Goal: Transaction & Acquisition: Obtain resource

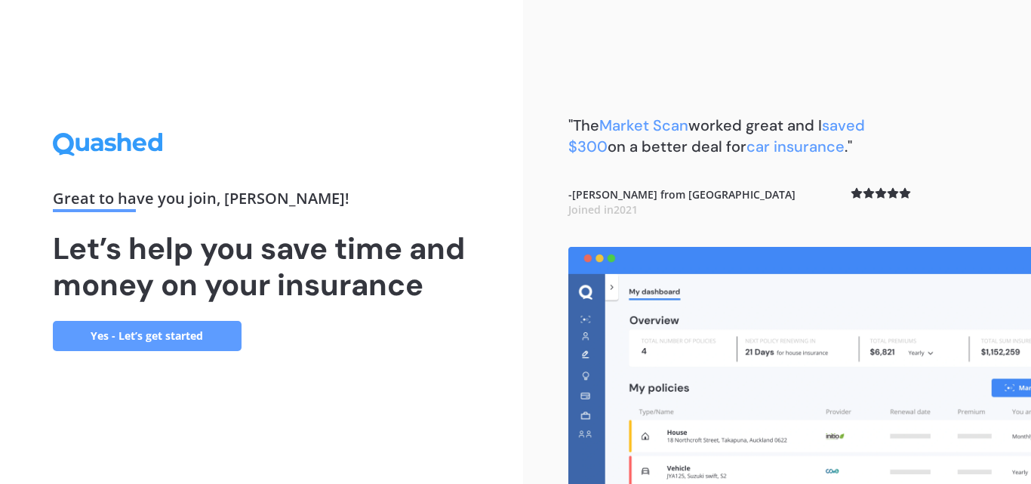
click at [131, 334] on link "Yes - Let’s get started" at bounding box center [147, 336] width 189 height 30
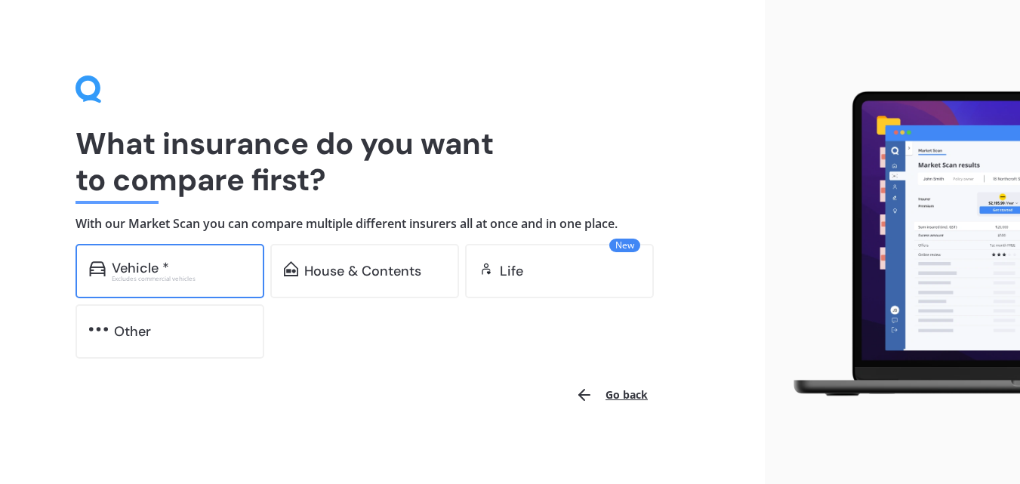
click at [142, 269] on div "Vehicle *" at bounding box center [140, 267] width 57 height 15
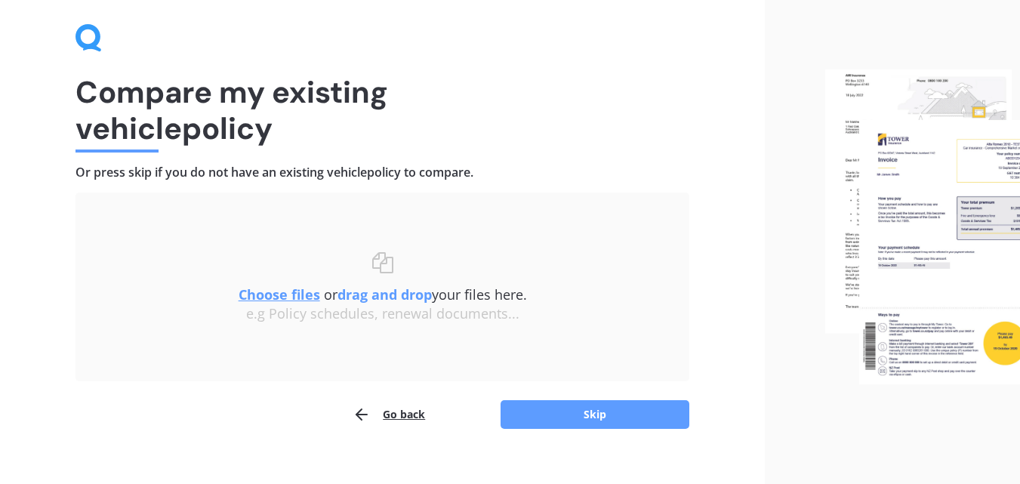
scroll to position [72, 0]
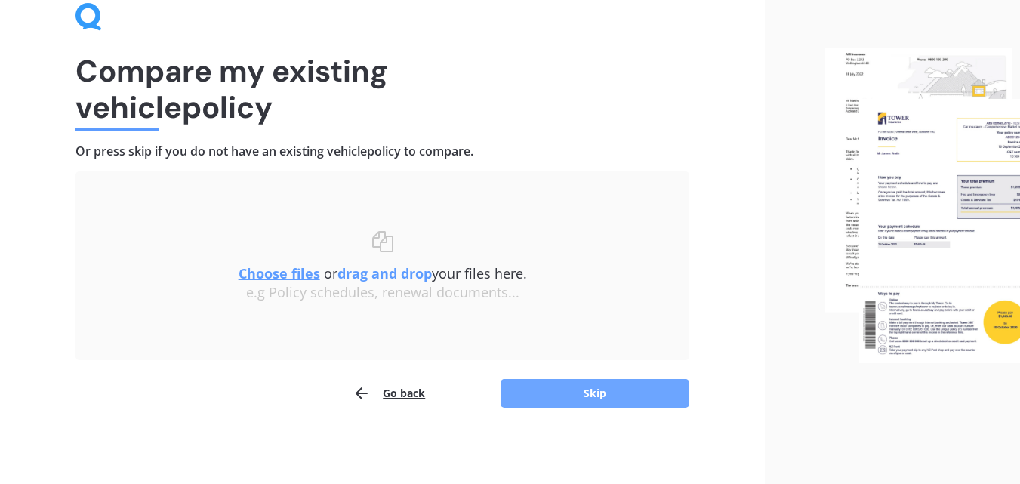
click at [602, 396] on button "Skip" at bounding box center [594, 393] width 189 height 29
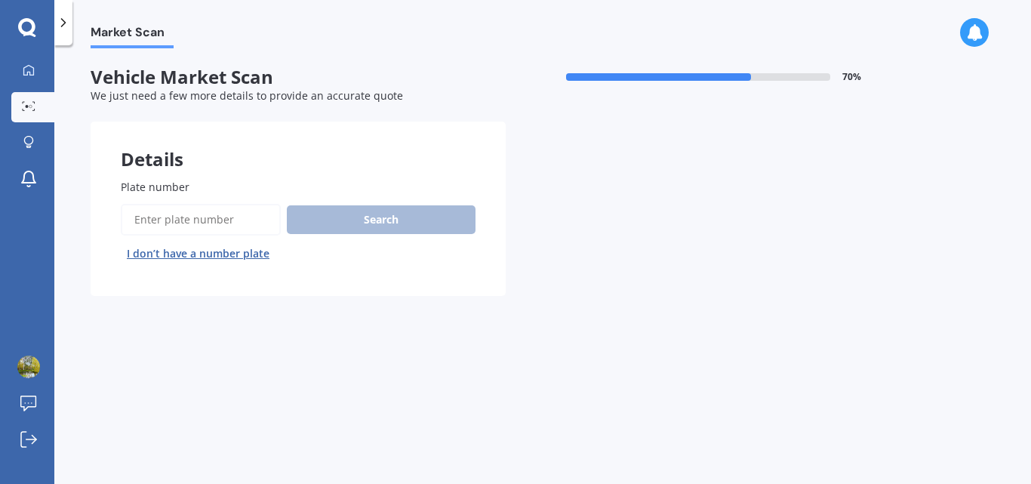
click at [228, 256] on button "I don’t have a number plate" at bounding box center [198, 254] width 155 height 24
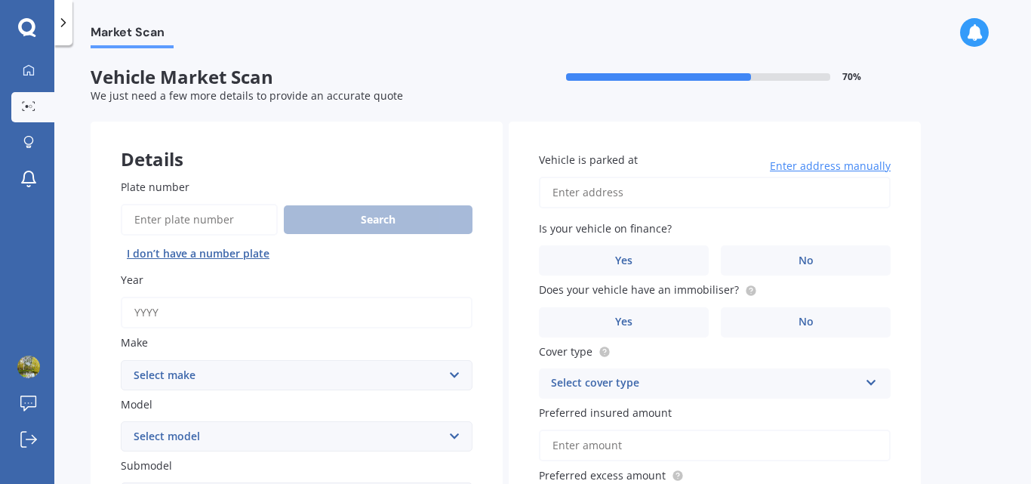
click at [145, 316] on input "Year" at bounding box center [297, 313] width 352 height 32
type input "2020"
click at [168, 367] on select "Select make AC ALFA ROMEO ASTON [PERSON_NAME] AUDI AUSTIN BEDFORD Bentley BMW B…" at bounding box center [297, 375] width 352 height 30
select select "TOYOTA"
click at [121, 360] on select "Select make AC ALFA ROMEO ASTON [PERSON_NAME] AUDI AUSTIN BEDFORD Bentley BMW B…" at bounding box center [297, 375] width 352 height 30
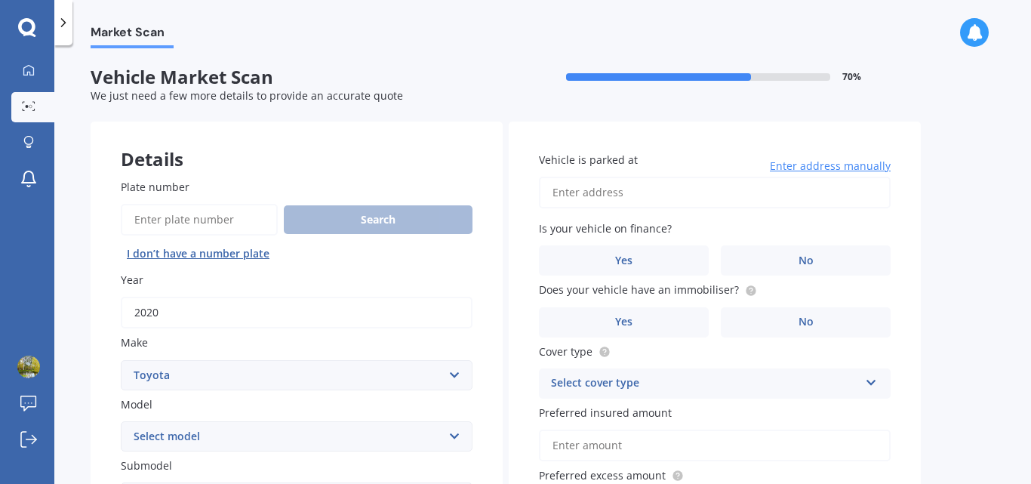
click at [170, 432] on select "Select model" at bounding box center [297, 436] width 352 height 30
select select "COROLLA"
click at [121, 421] on select "Select model 4 Runner 86 [PERSON_NAME] Alphard Altezza Aqua Aristo Aurion Auris…" at bounding box center [297, 436] width 352 height 30
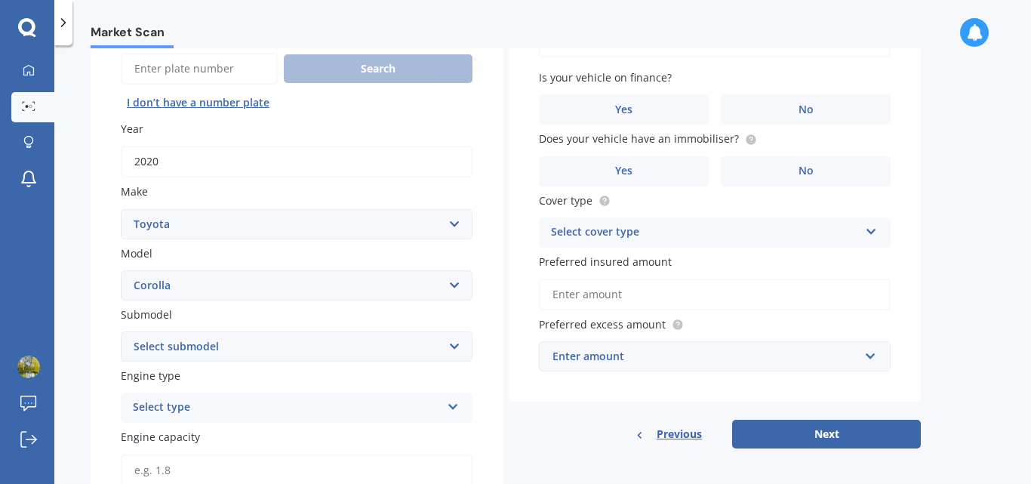
click at [188, 343] on select "Select submodel (All other) Axio Diesel [PERSON_NAME] 2WD [PERSON_NAME] 4WD FXG…" at bounding box center [297, 346] width 352 height 30
select select "GX 1.6"
click at [121, 331] on select "Select submodel (All other) Axio Diesel [PERSON_NAME] 2WD [PERSON_NAME] 4WD FXG…" at bounding box center [297, 346] width 352 height 30
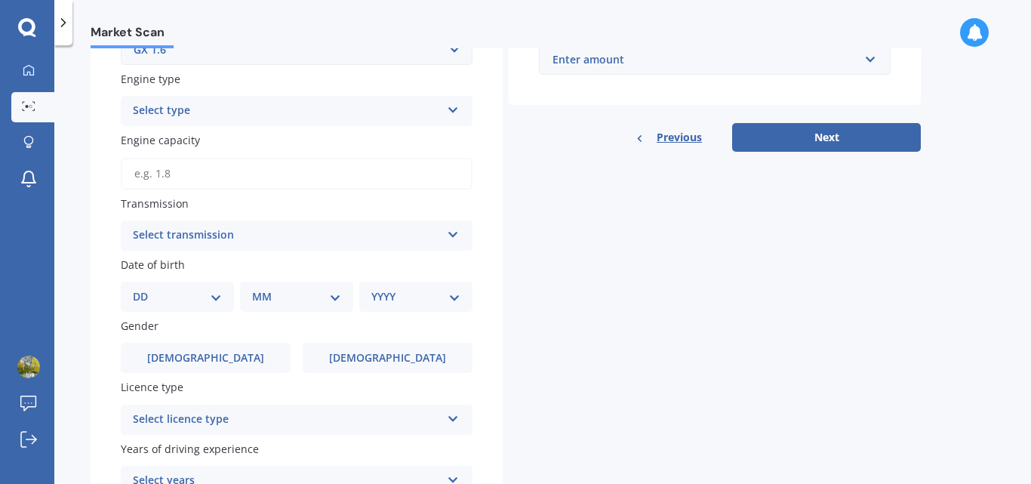
scroll to position [453, 0]
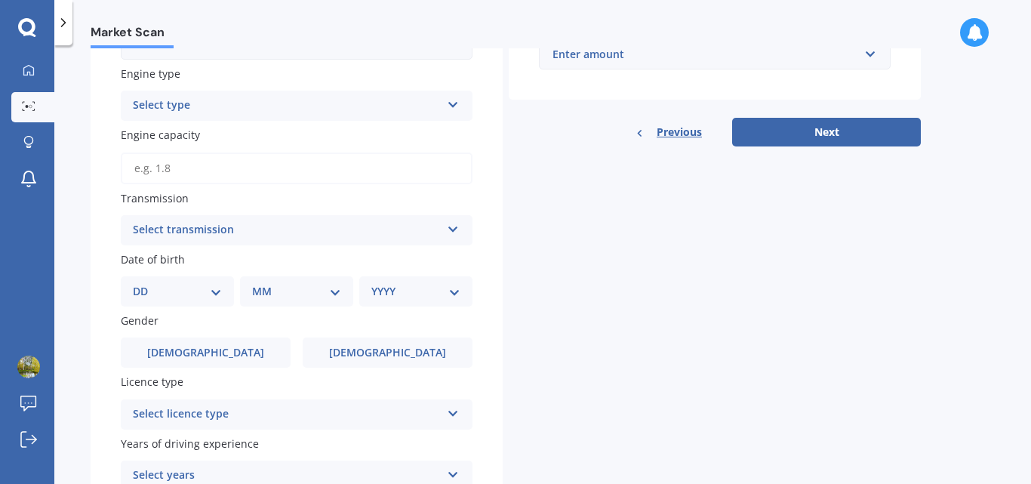
click at [214, 294] on select "DD 01 02 03 04 05 06 07 08 09 10 11 12 13 14 15 16 17 18 19 20 21 22 23 24 25 2…" at bounding box center [177, 291] width 89 height 17
click at [219, 294] on select "DD 01 02 03 04 05 06 07 08 09 10 11 12 13 14 15 16 17 18 19 20 21 22 23 24 25 2…" at bounding box center [177, 291] width 89 height 17
select select "29"
click at [145, 283] on select "DD 01 02 03 04 05 06 07 08 09 10 11 12 13 14 15 16 17 18 19 20 21 22 23 24 25 2…" at bounding box center [177, 291] width 89 height 17
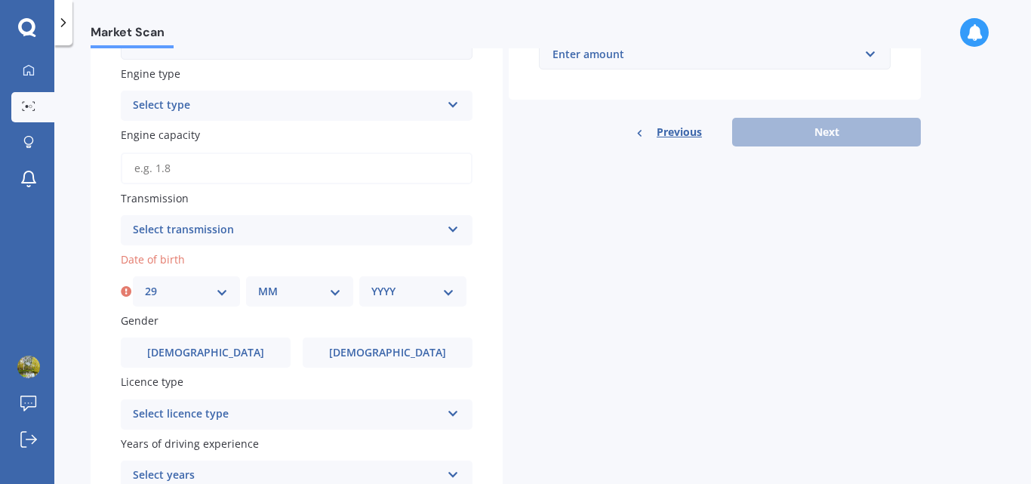
click at [304, 289] on select "MM 01 02 03 04 05 06 07 08 09 10 11 12" at bounding box center [299, 291] width 83 height 17
select select "10"
click at [258, 283] on select "MM 01 02 03 04 05 06 07 08 09 10 11 12" at bounding box center [299, 291] width 83 height 17
click at [430, 293] on select "YYYY 2025 2024 2023 2022 2021 2020 2019 2018 2017 2016 2015 2014 2013 2012 2011…" at bounding box center [412, 291] width 83 height 17
click at [371, 283] on select "YYYY 2025 2024 2023 2022 2021 2020 2019 2018 2017 2016 2015 2014 2013 2012 2011…" at bounding box center [412, 291] width 83 height 17
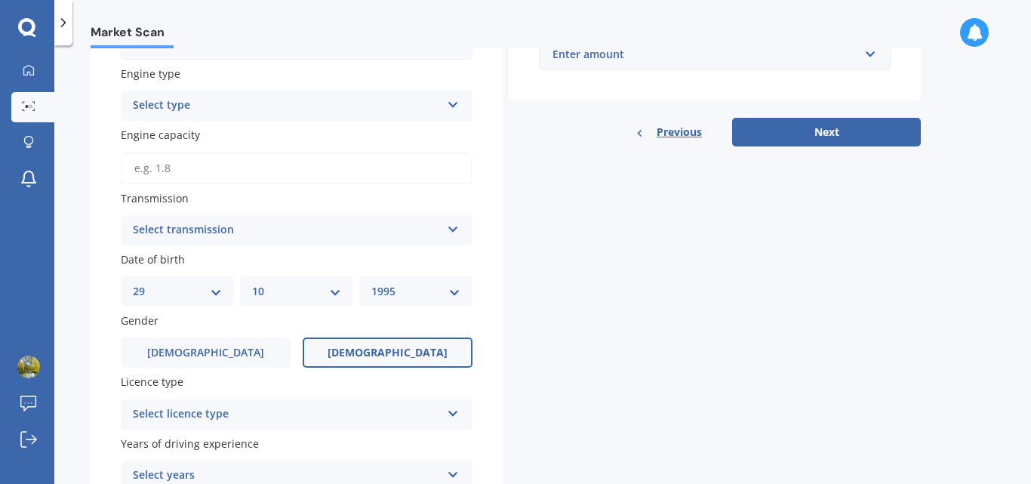
click at [397, 355] on span "[DEMOGRAPHIC_DATA]" at bounding box center [388, 352] width 120 height 13
click at [0, 0] on input "[DEMOGRAPHIC_DATA]" at bounding box center [0, 0] width 0 height 0
click at [438, 296] on select "YYYY 2025 2024 2023 2022 2021 2020 2019 2018 2017 2016 2015 2014 2013 2012 2011…" at bounding box center [415, 291] width 89 height 17
select select "1994"
click at [371, 283] on select "YYYY 2025 2024 2023 2022 2021 2020 2019 2018 2017 2016 2015 2014 2013 2012 2011…" at bounding box center [415, 291] width 89 height 17
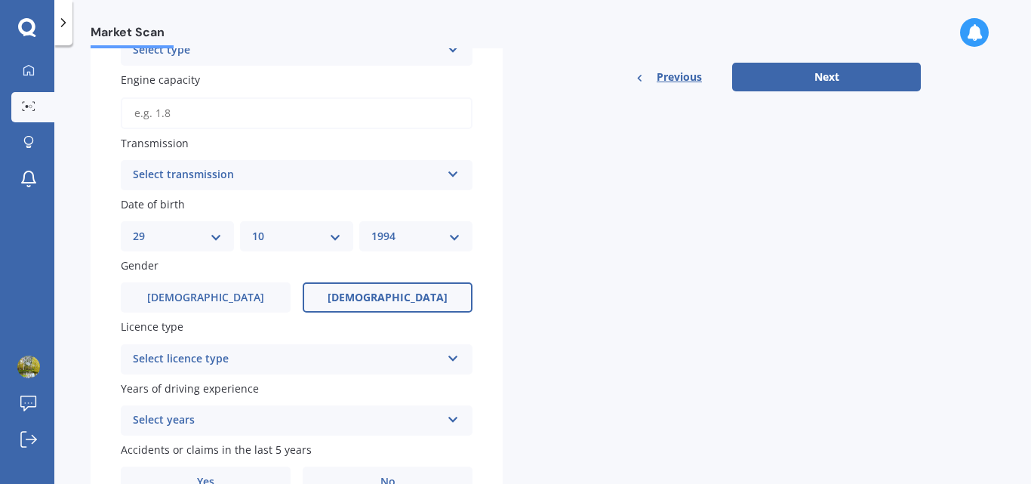
scroll to position [590, 0]
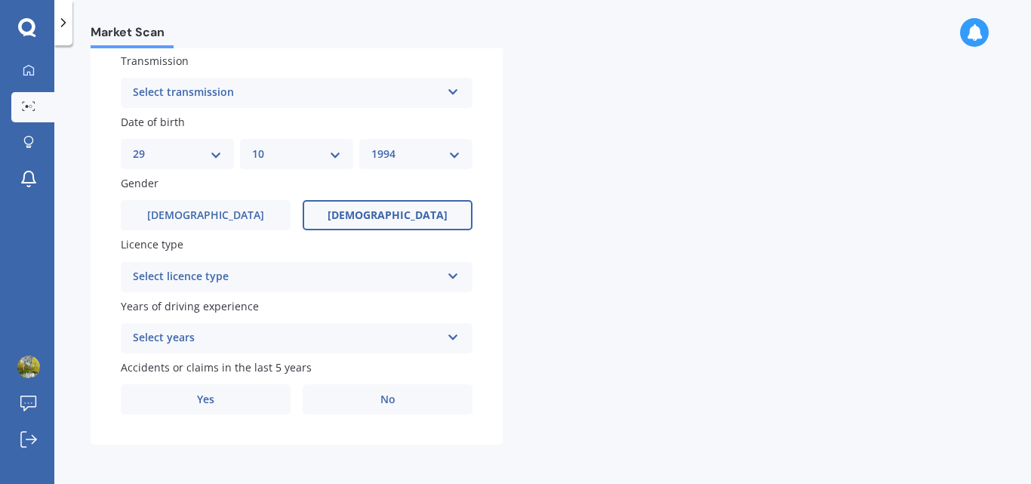
click at [217, 281] on div "Select licence type" at bounding box center [287, 277] width 308 height 18
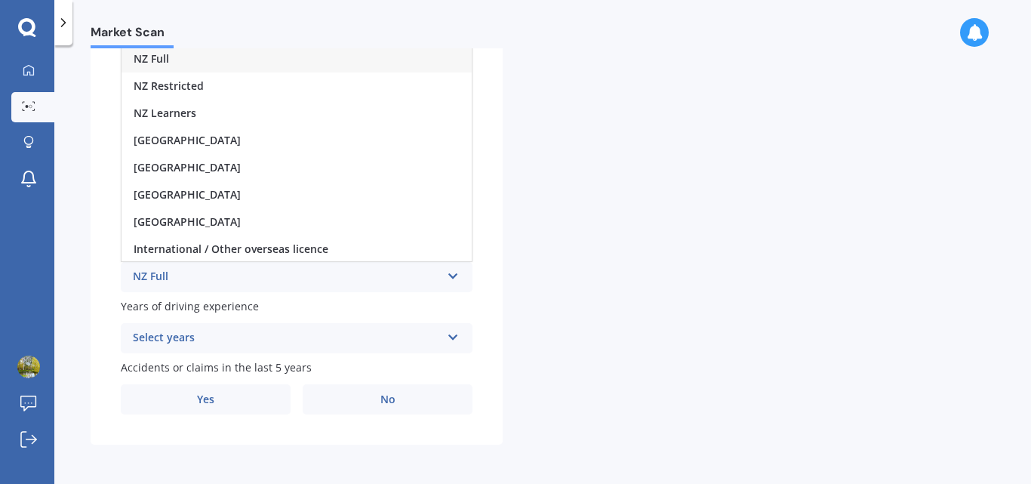
click at [155, 59] on span "NZ Full" at bounding box center [151, 58] width 35 height 14
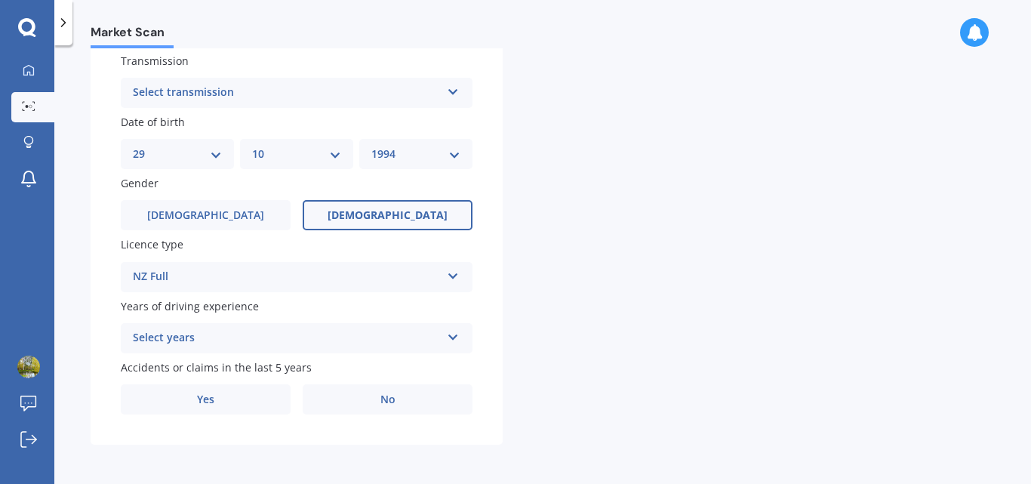
click at [182, 338] on div "Select years" at bounding box center [287, 338] width 308 height 18
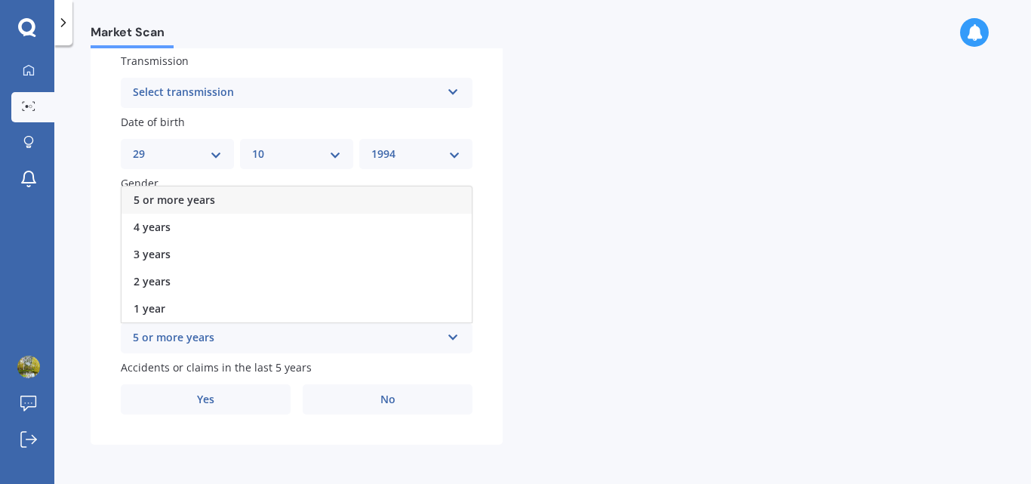
click at [170, 198] on span "5 or more years" at bounding box center [175, 199] width 82 height 14
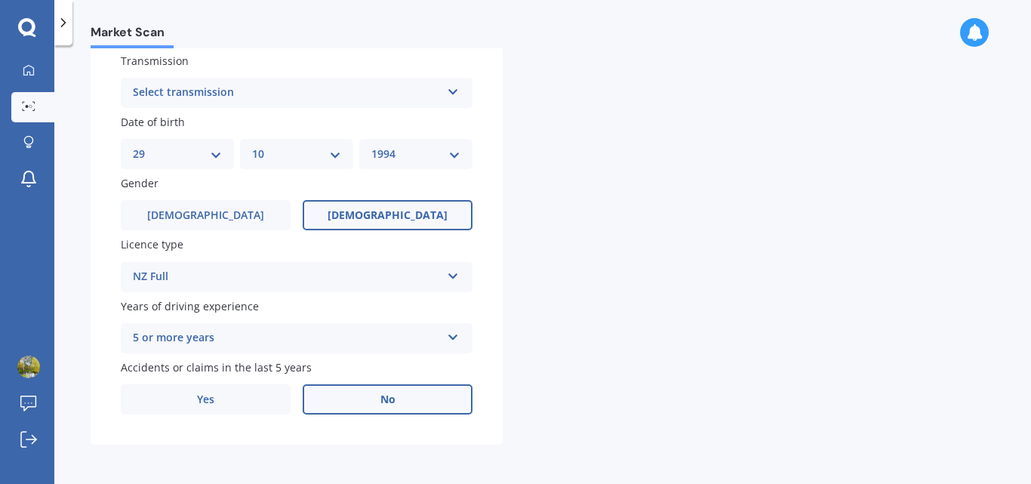
click at [395, 396] on span "No" at bounding box center [387, 399] width 15 height 13
click at [0, 0] on input "No" at bounding box center [0, 0] width 0 height 0
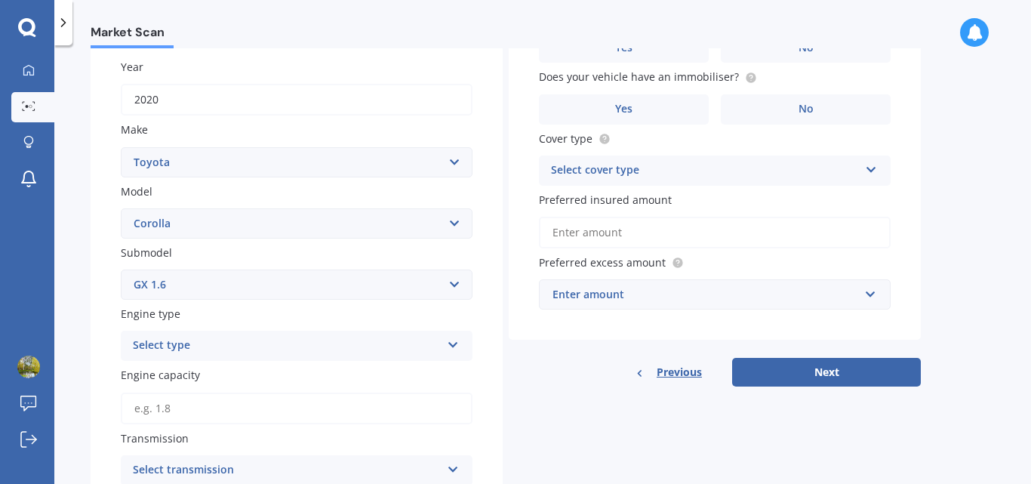
scroll to position [0, 0]
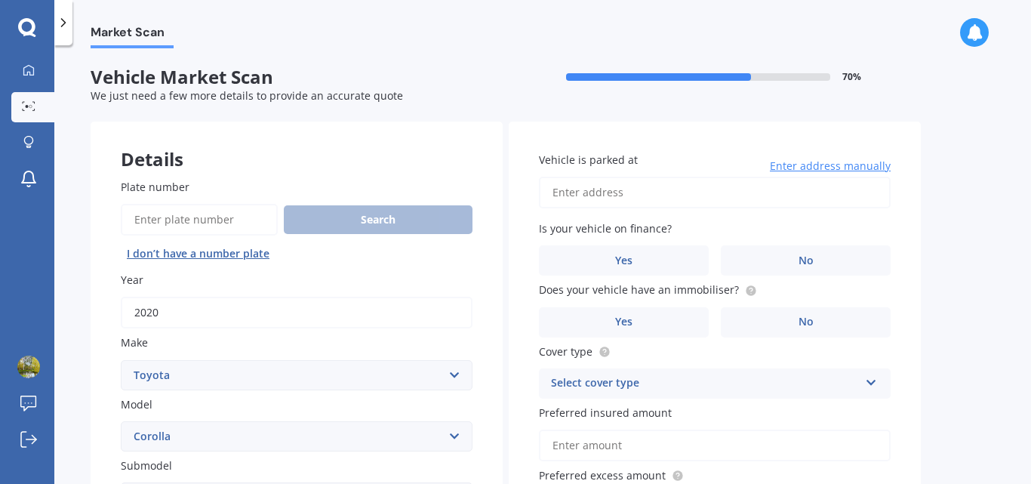
click at [593, 192] on input "Vehicle is parked at" at bounding box center [715, 193] width 352 height 32
type input "[STREET_ADDRESS]"
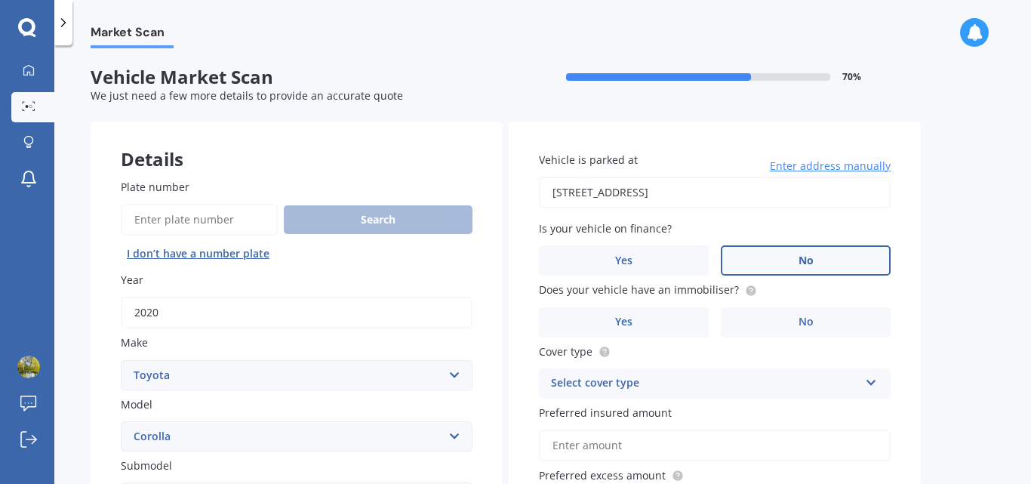
click at [804, 262] on span "No" at bounding box center [806, 260] width 15 height 13
click at [0, 0] on input "No" at bounding box center [0, 0] width 0 height 0
click at [624, 331] on label "Yes" at bounding box center [624, 322] width 170 height 30
click at [0, 0] on input "Yes" at bounding box center [0, 0] width 0 height 0
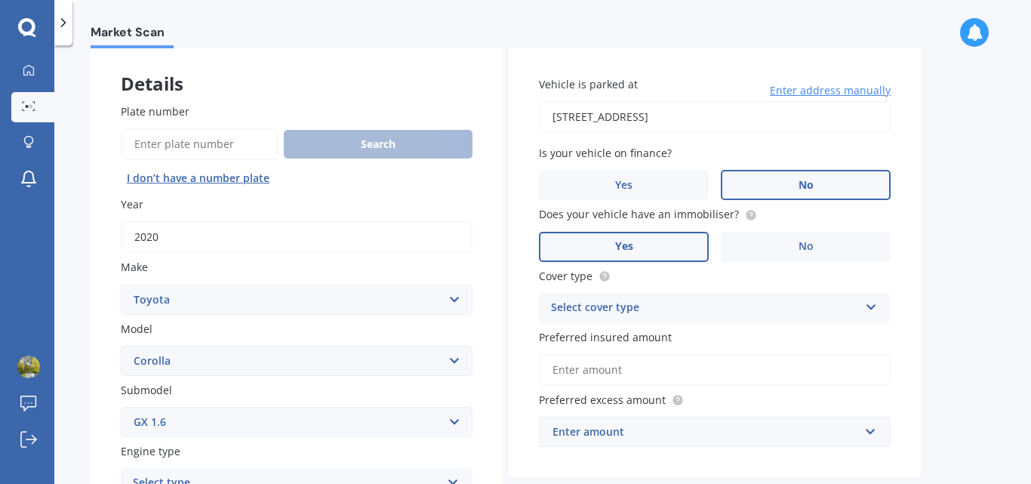
click at [603, 309] on div "Select cover type" at bounding box center [705, 308] width 308 height 18
click at [603, 334] on span "Comprehensive" at bounding box center [592, 337] width 80 height 14
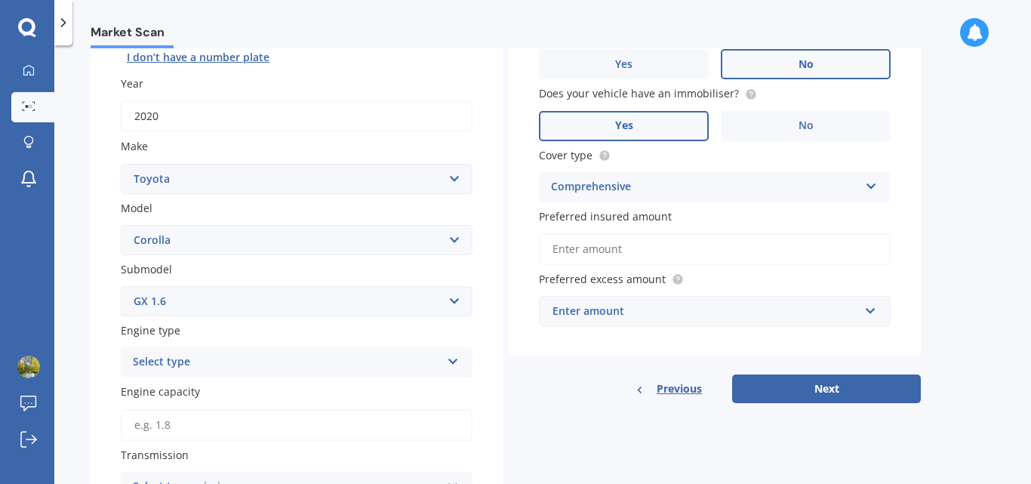
scroll to position [226, 0]
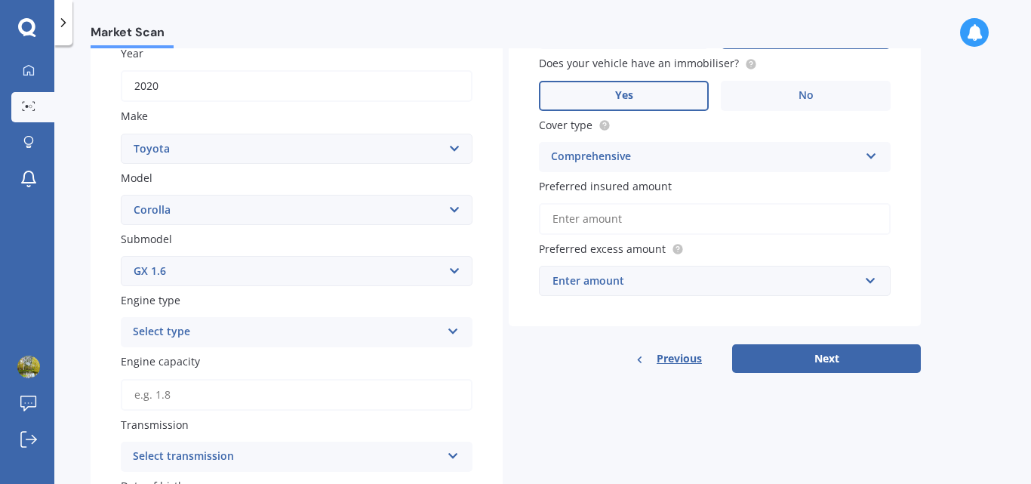
click at [607, 224] on input "Preferred insured amount" at bounding box center [715, 219] width 352 height 32
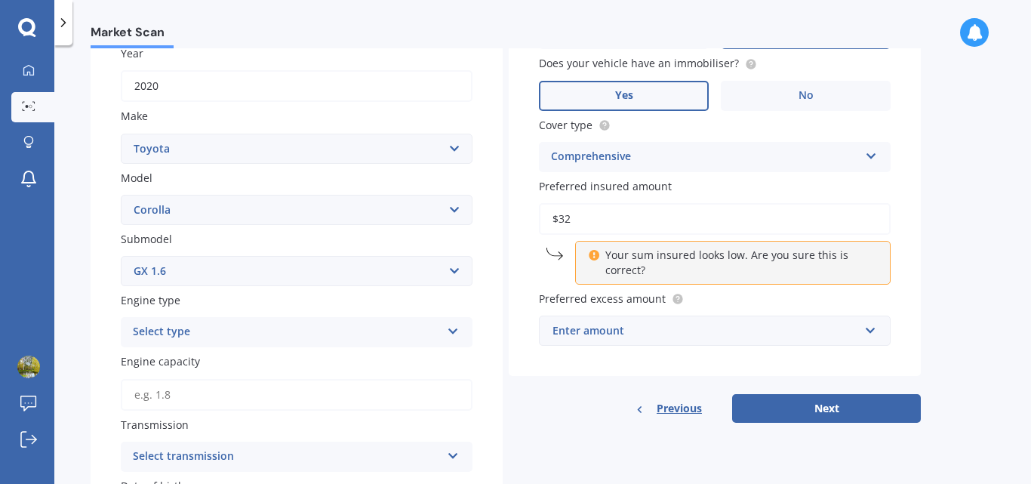
type input "$3"
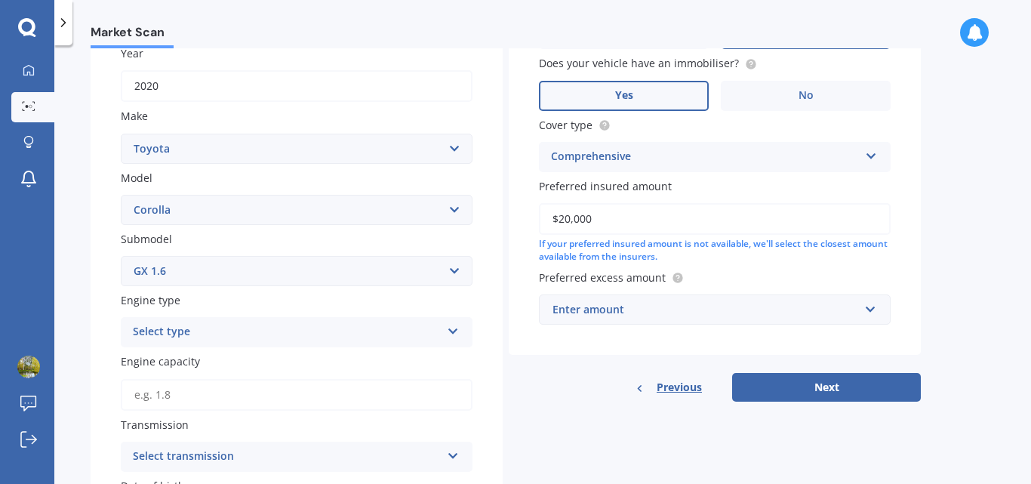
type input "$20,000"
click at [654, 315] on div "Enter amount" at bounding box center [706, 309] width 306 height 17
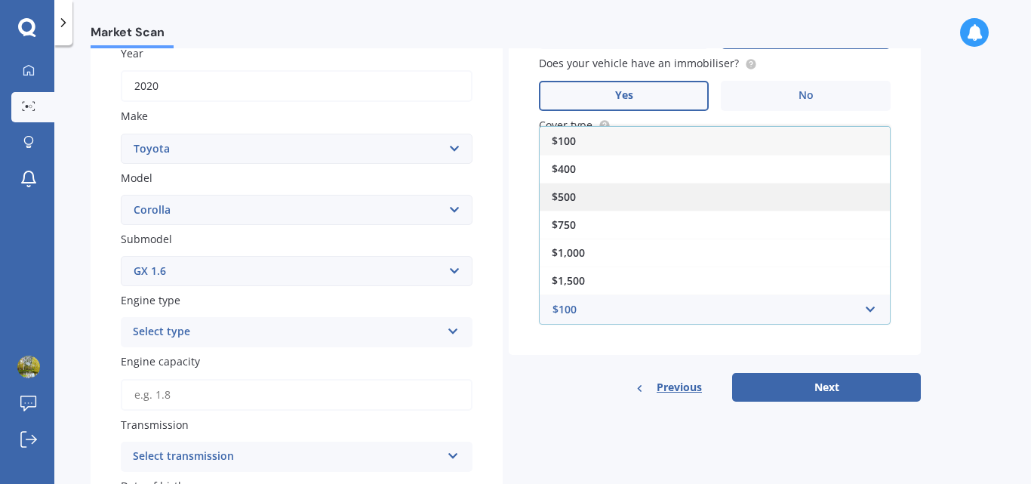
click at [579, 196] on div "$500" at bounding box center [715, 197] width 350 height 28
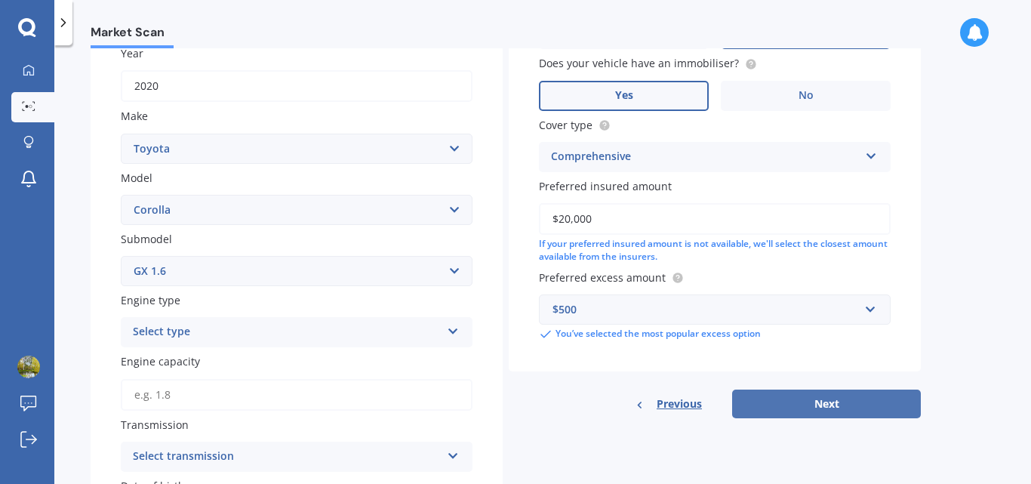
click at [827, 405] on button "Next" at bounding box center [826, 404] width 189 height 29
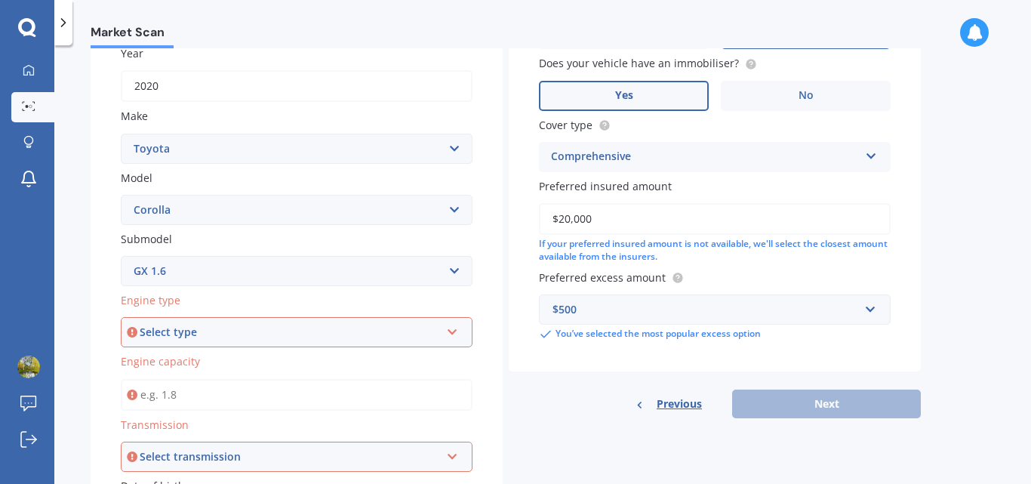
click at [180, 402] on input "Engine capacity" at bounding box center [297, 395] width 352 height 32
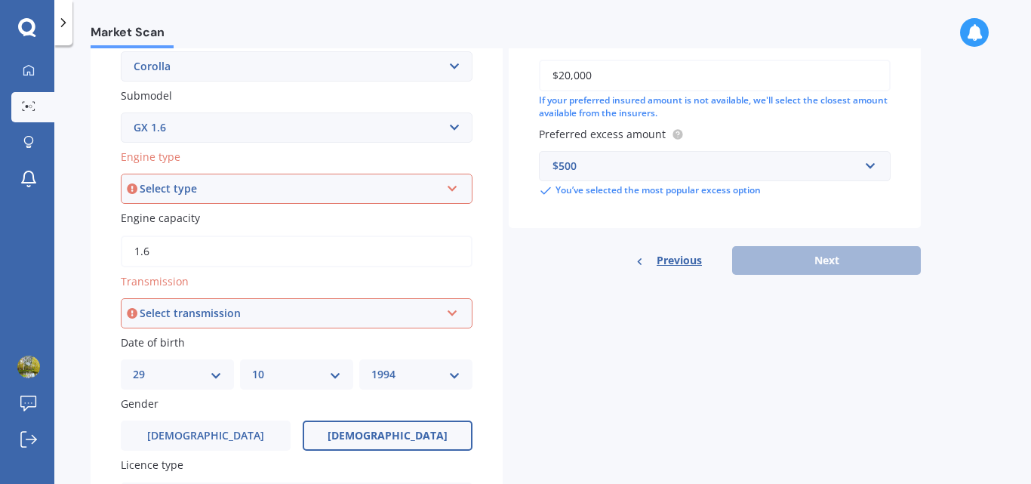
scroll to position [377, 0]
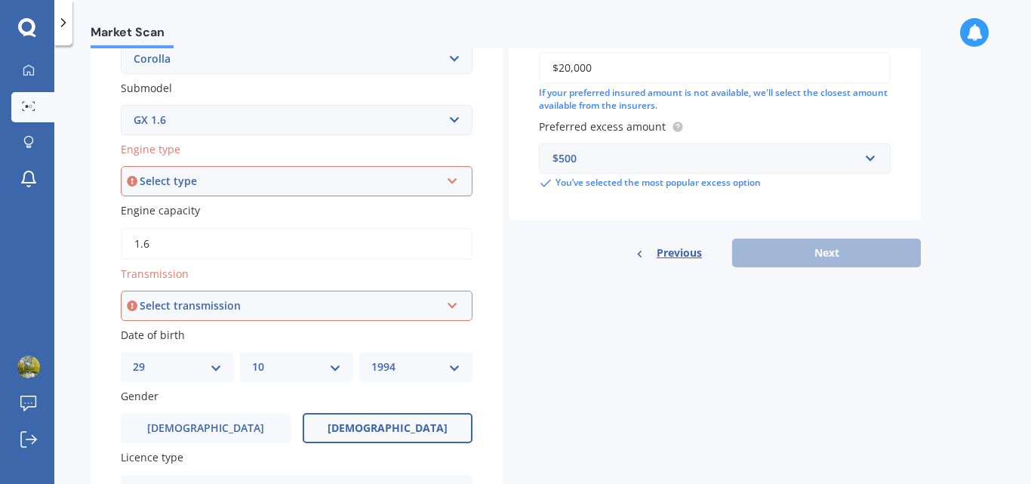
type input "1.6"
click at [155, 304] on div "Select transmission" at bounding box center [290, 305] width 300 height 17
click at [160, 337] on div "Auto" at bounding box center [296, 334] width 349 height 27
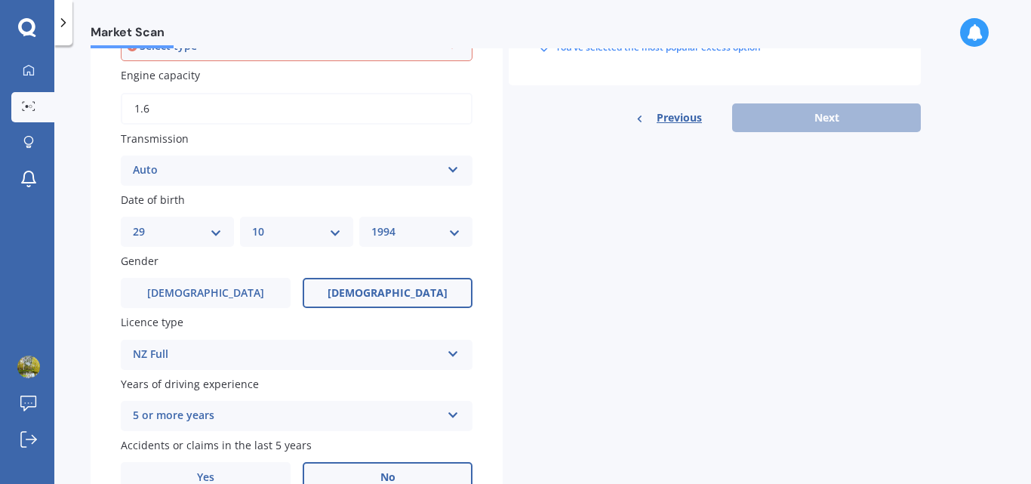
scroll to position [528, 0]
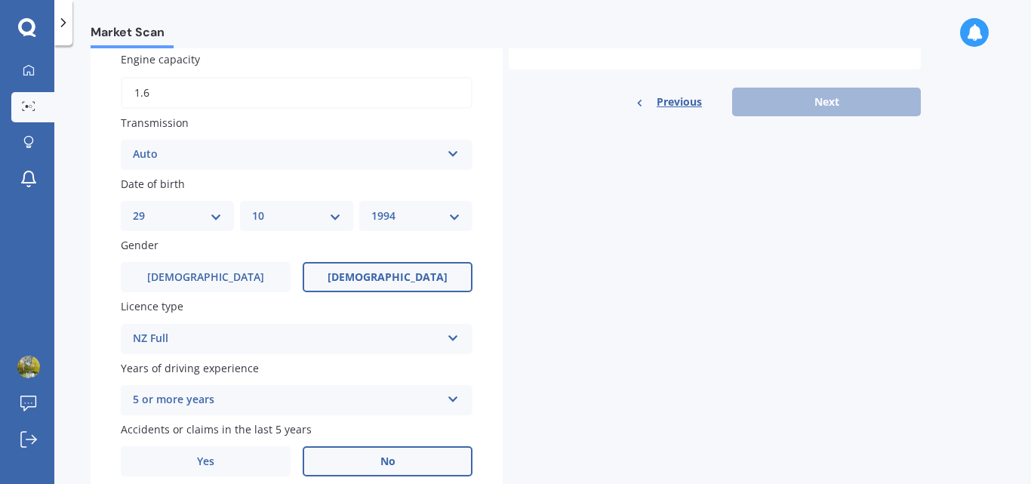
click at [822, 105] on div "Previous Next" at bounding box center [715, 102] width 412 height 29
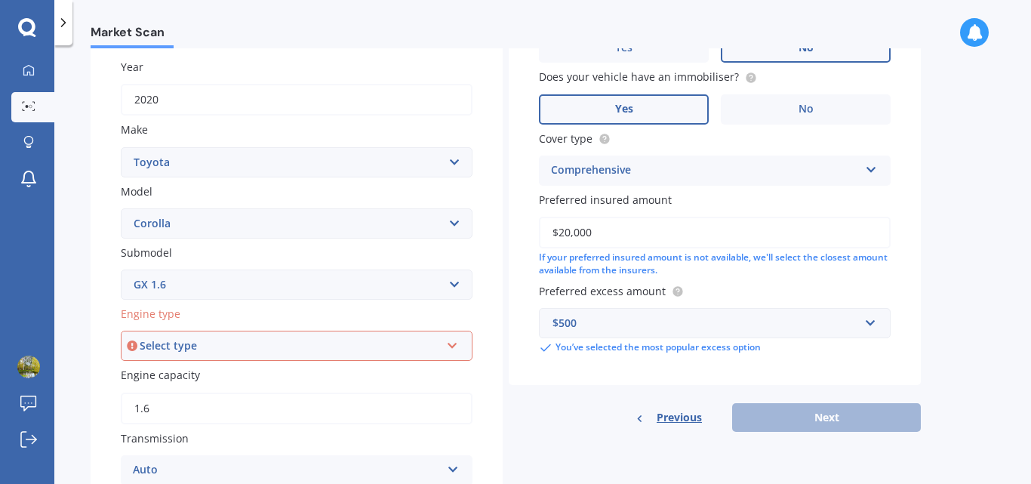
scroll to position [288, 0]
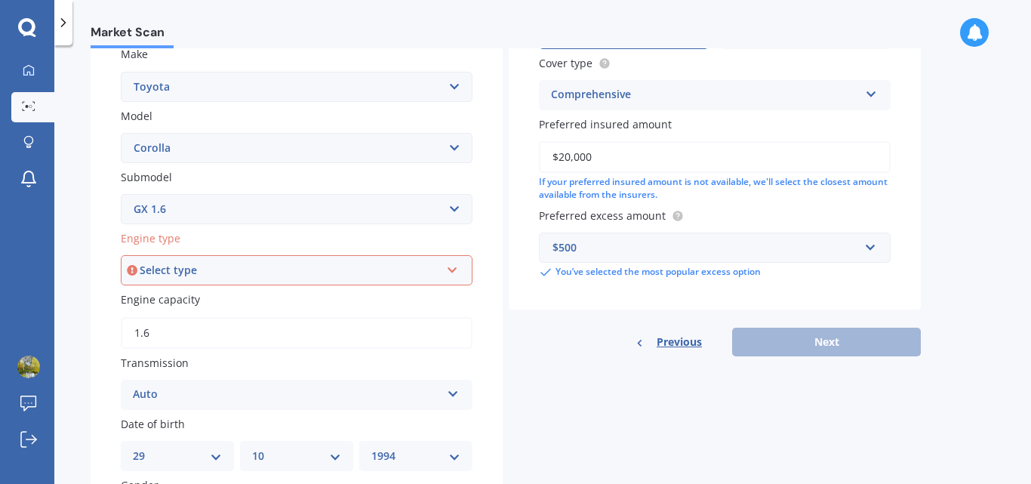
click at [811, 334] on div "Previous Next" at bounding box center [715, 342] width 412 height 29
click at [149, 264] on div "Select type" at bounding box center [290, 270] width 300 height 17
click at [150, 295] on span "Petrol" at bounding box center [150, 298] width 32 height 14
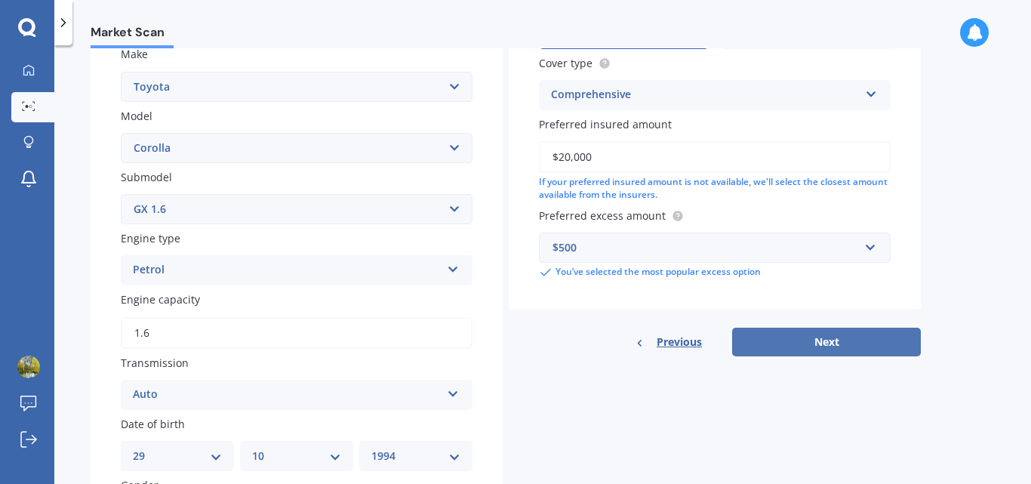
click at [839, 340] on button "Next" at bounding box center [826, 342] width 189 height 29
select select "29"
select select "10"
select select "1994"
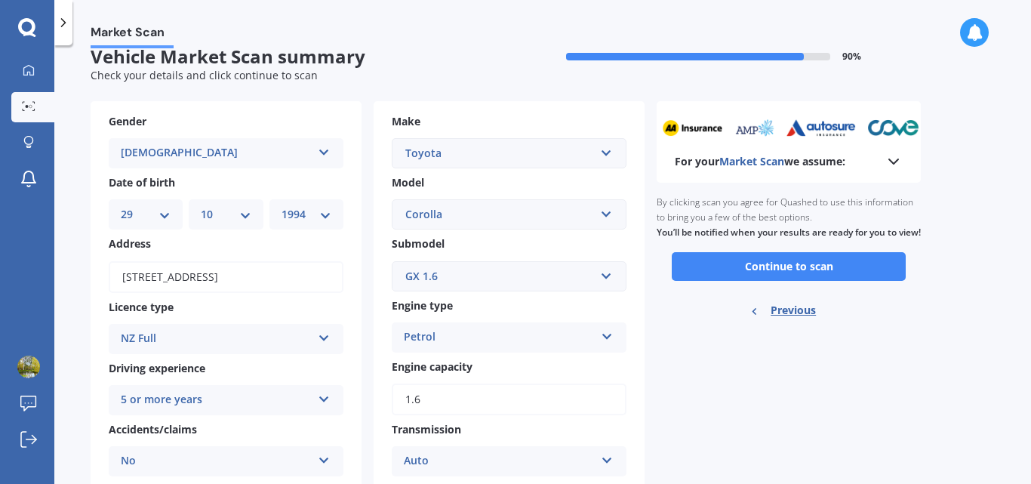
scroll to position [0, 0]
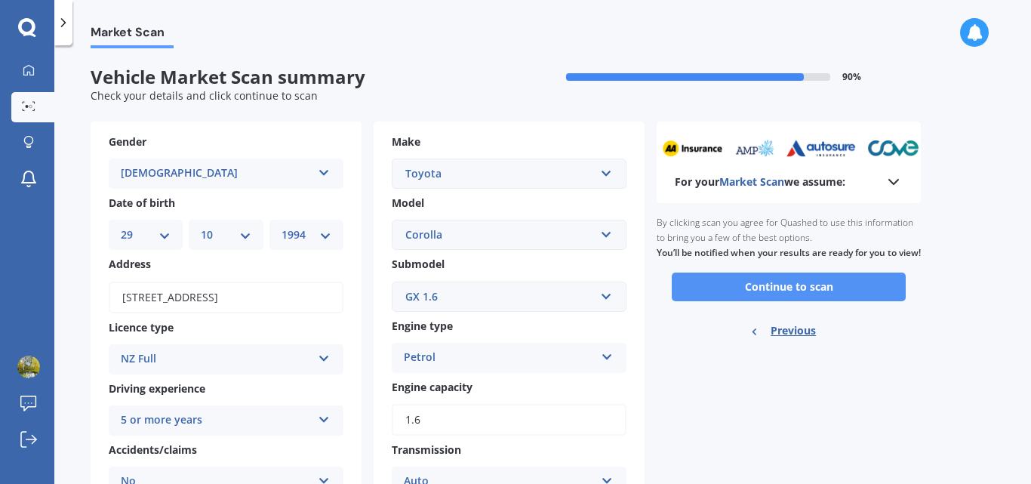
click at [765, 298] on button "Continue to scan" at bounding box center [789, 287] width 234 height 29
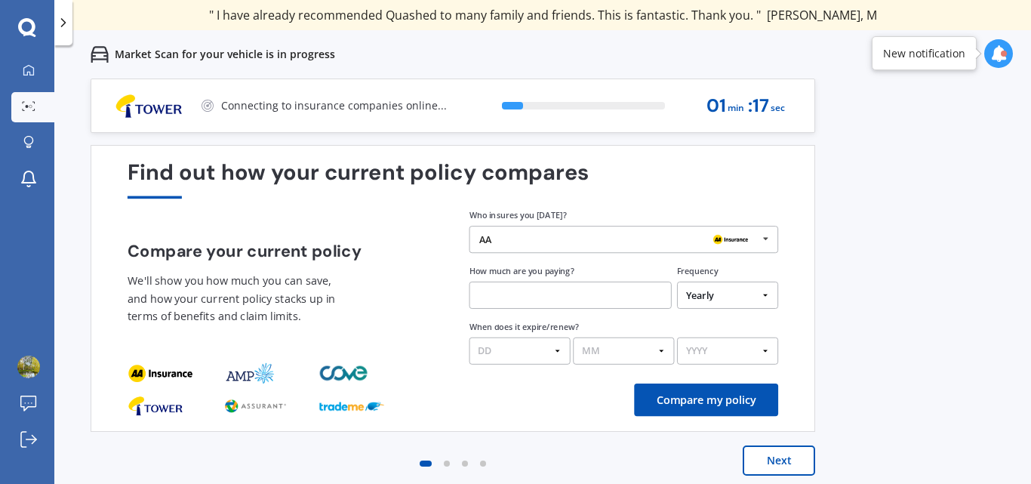
click at [774, 460] on button "Next" at bounding box center [779, 460] width 72 height 30
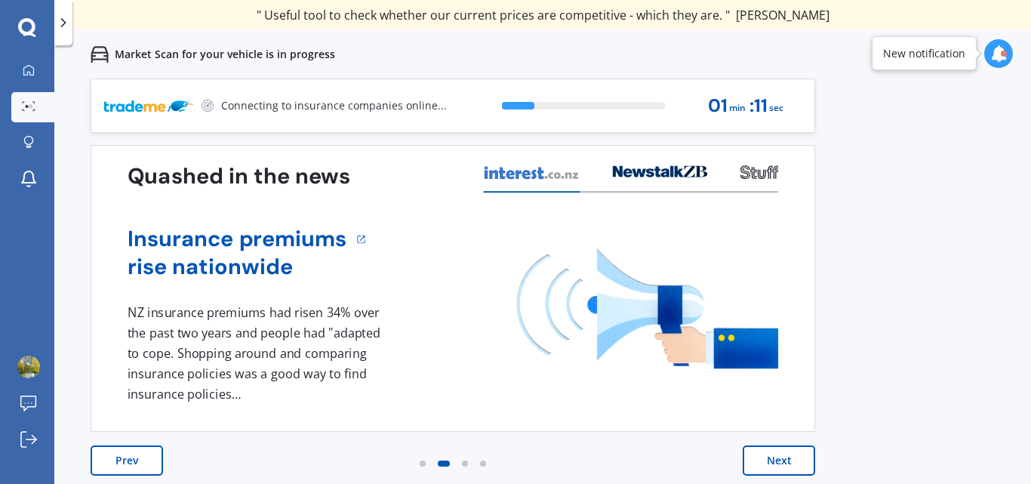
click at [781, 454] on button "Next" at bounding box center [779, 460] width 72 height 30
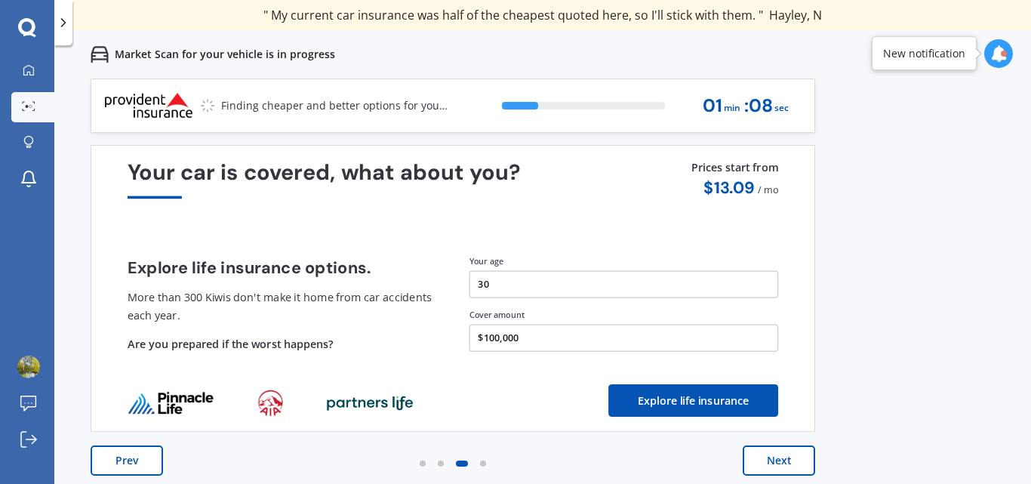
click at [131, 462] on button "Prev" at bounding box center [127, 460] width 72 height 30
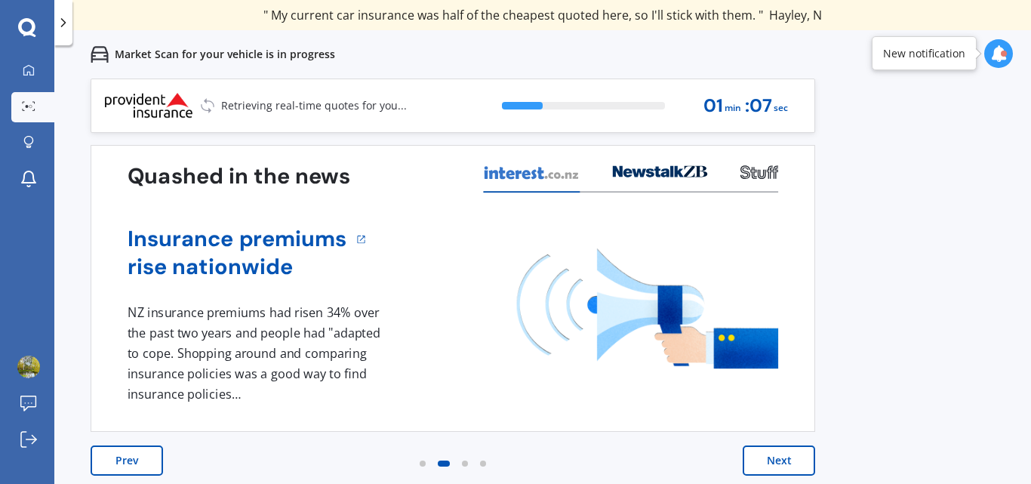
click at [132, 462] on button "Prev" at bounding box center [127, 460] width 72 height 30
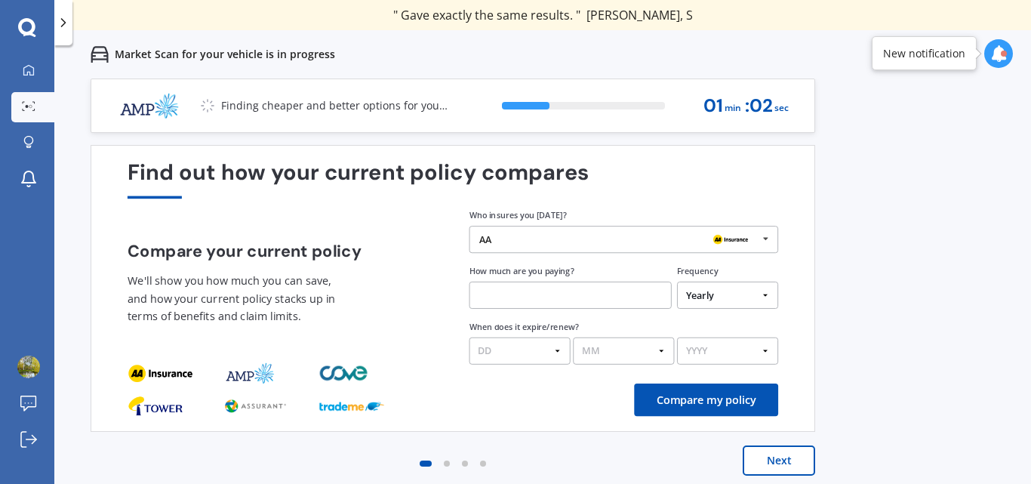
click at [157, 372] on img at bounding box center [160, 373] width 65 height 22
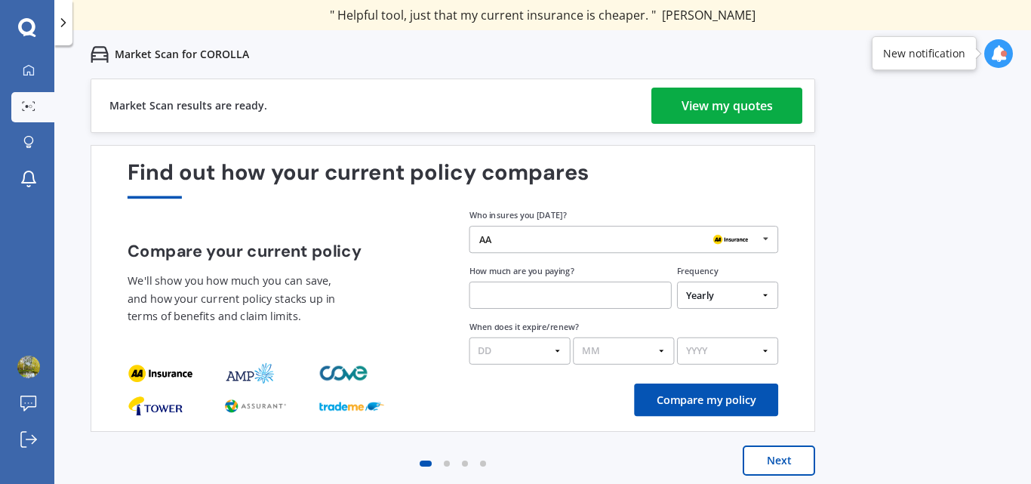
click at [713, 97] on div "View my quotes" at bounding box center [727, 106] width 91 height 36
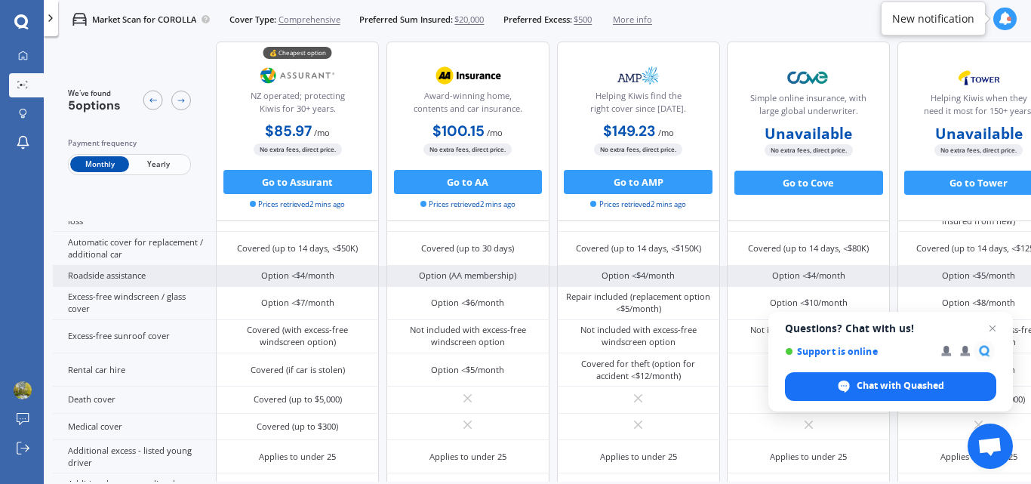
scroll to position [691, 0]
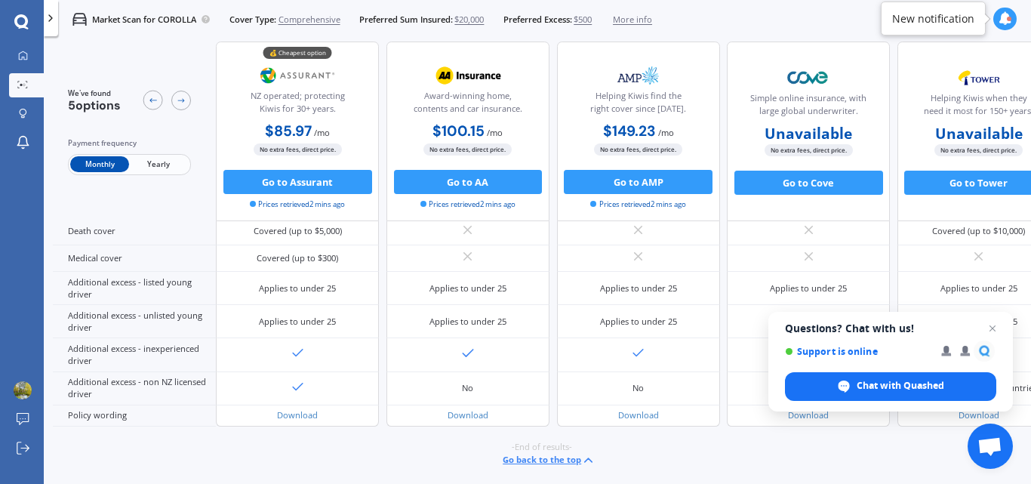
click at [145, 164] on span "Yearly" at bounding box center [158, 165] width 59 height 16
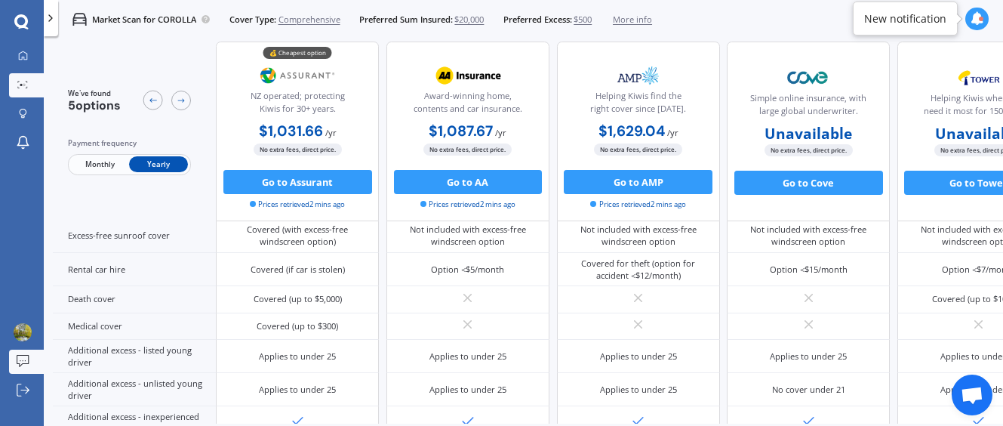
scroll to position [314, 0]
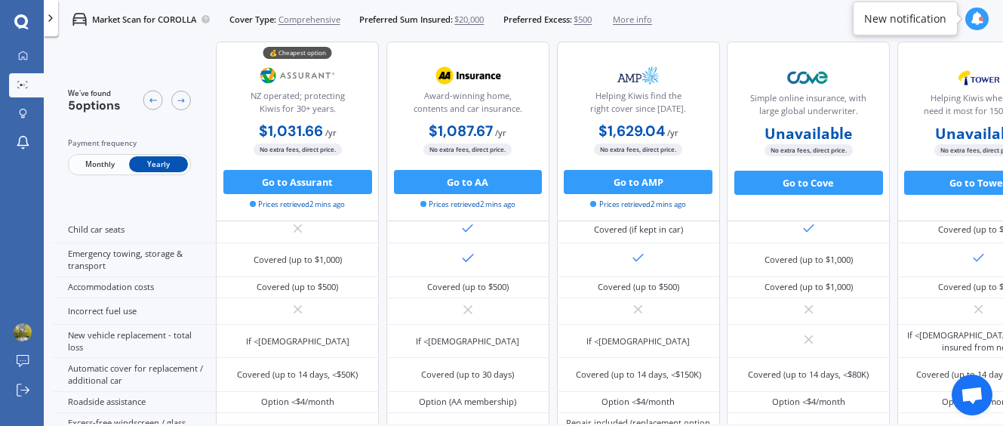
click at [636, 17] on span "More info" at bounding box center [632, 20] width 39 height 12
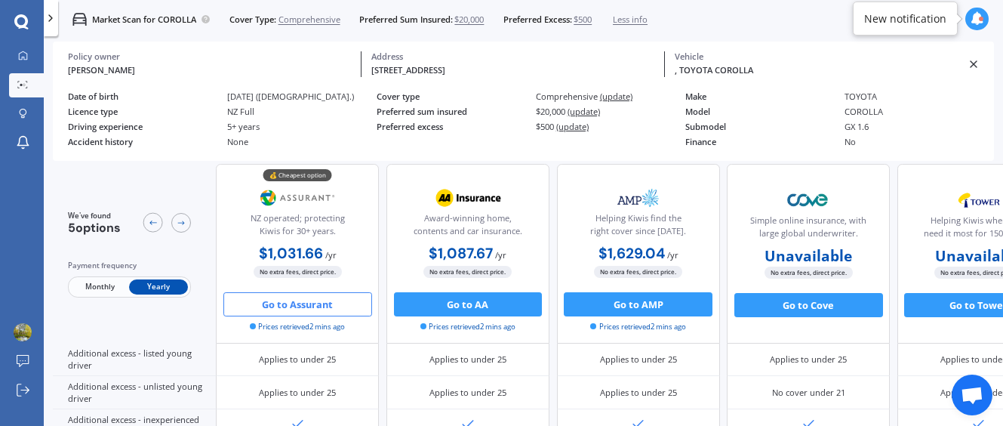
scroll to position [866, 0]
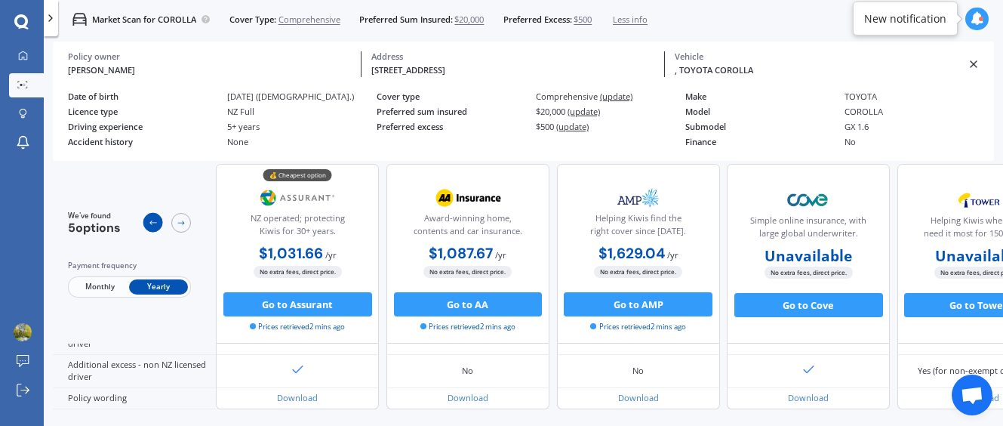
click at [153, 227] on icon at bounding box center [153, 223] width 10 height 10
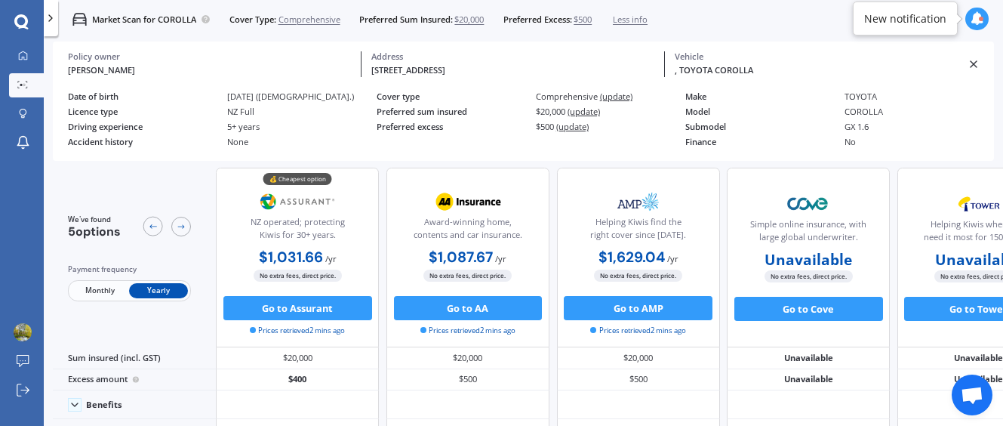
scroll to position [0, 0]
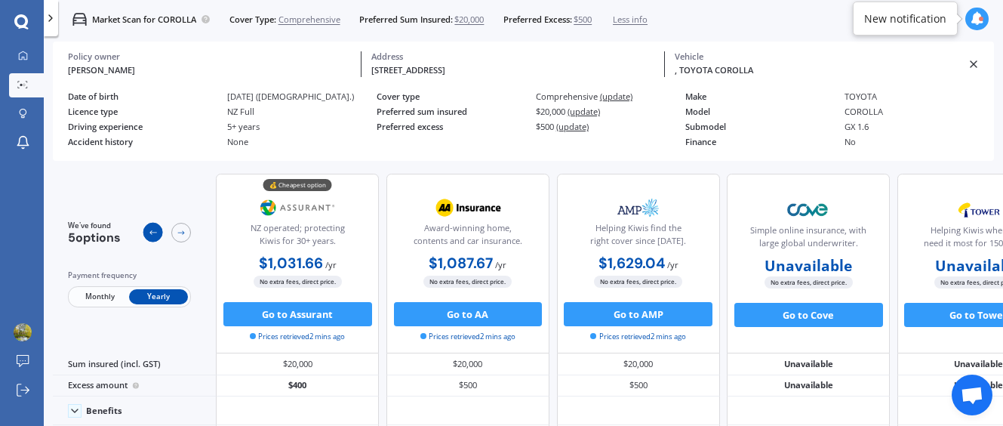
click at [152, 232] on icon at bounding box center [153, 233] width 10 height 10
click at [24, 60] on icon at bounding box center [23, 55] width 8 height 8
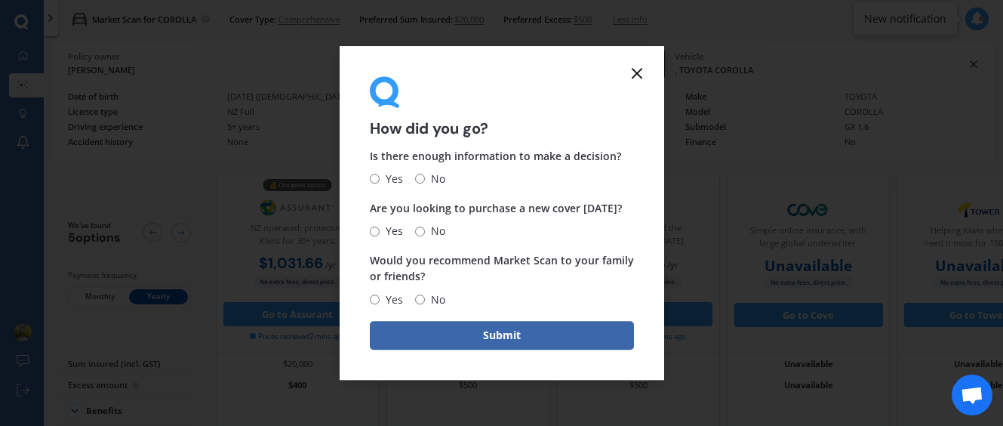
click at [432, 183] on span "No" at bounding box center [435, 179] width 20 height 18
click at [425, 183] on input "No" at bounding box center [420, 179] width 10 height 10
radio input "true"
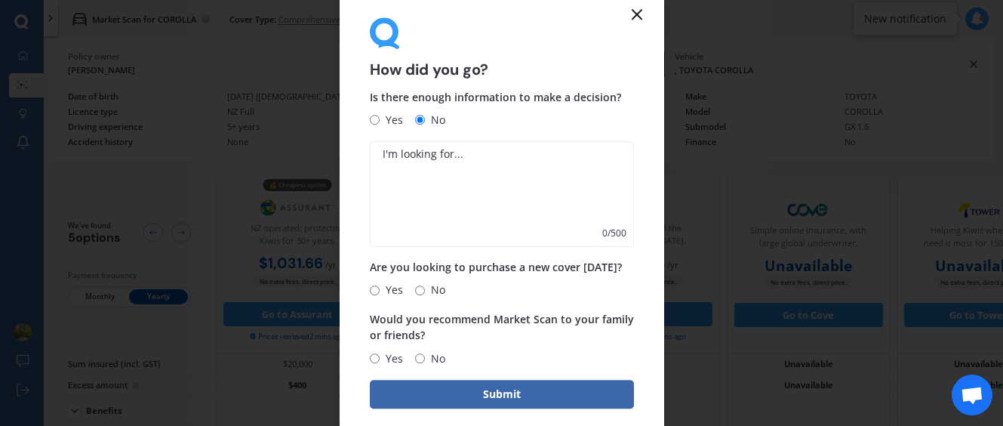
click at [430, 183] on textarea at bounding box center [502, 194] width 264 height 106
type textarea "NZI Vero BNZ State AMI AA comparision"
click at [374, 291] on input "Yes" at bounding box center [375, 290] width 10 height 10
radio input "true"
click at [423, 358] on input "No" at bounding box center [420, 358] width 10 height 10
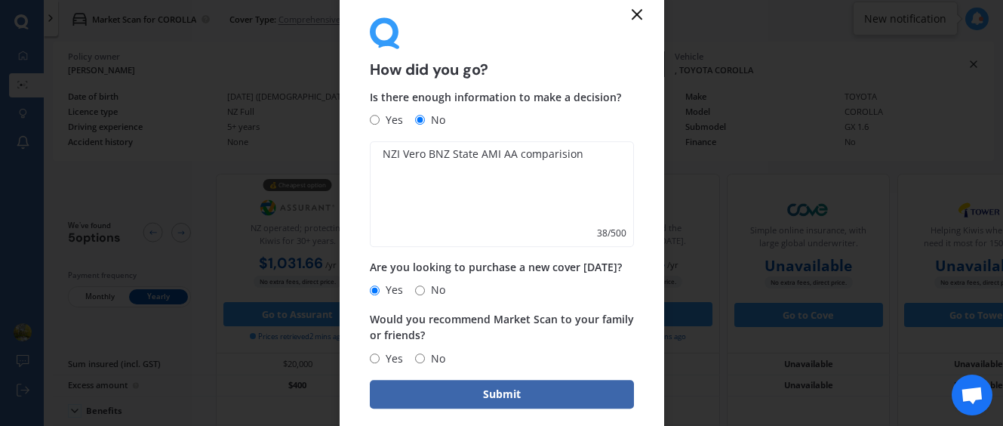
radio input "true"
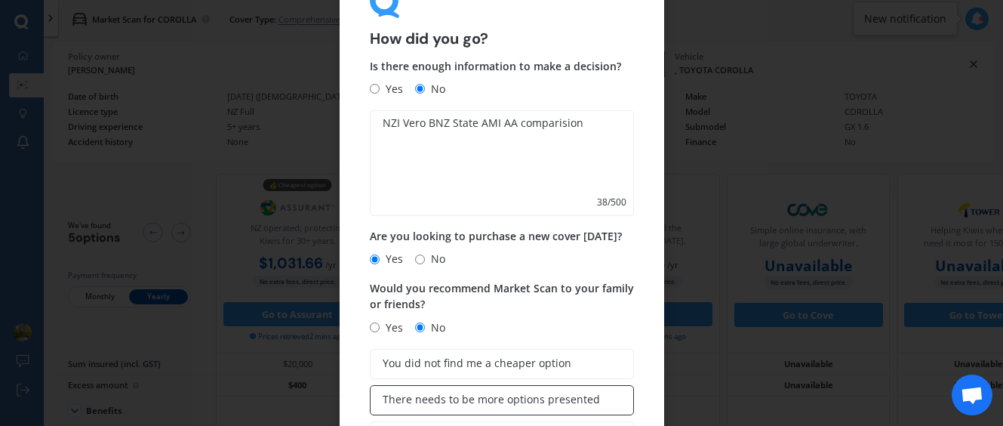
click at [507, 402] on span "There needs to be more options presented" at bounding box center [491, 399] width 217 height 13
click at [0, 0] on input "There needs to be more options presented" at bounding box center [0, 0] width 0 height 0
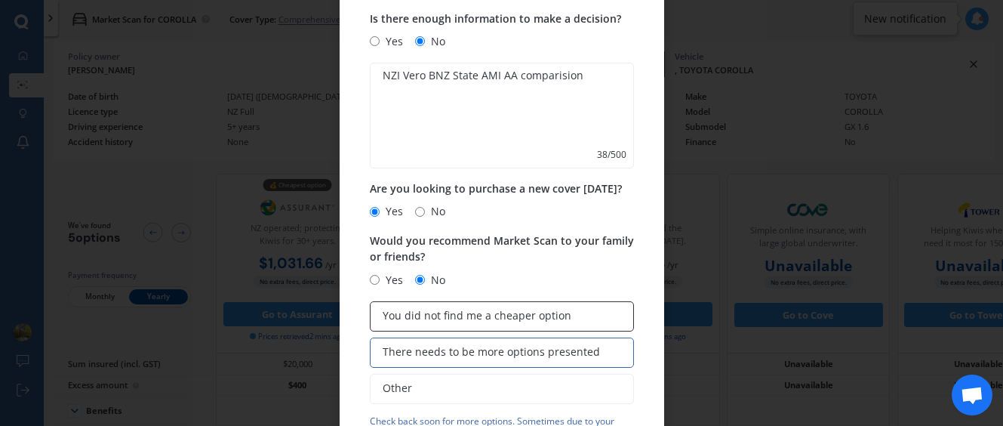
scroll to position [97, 0]
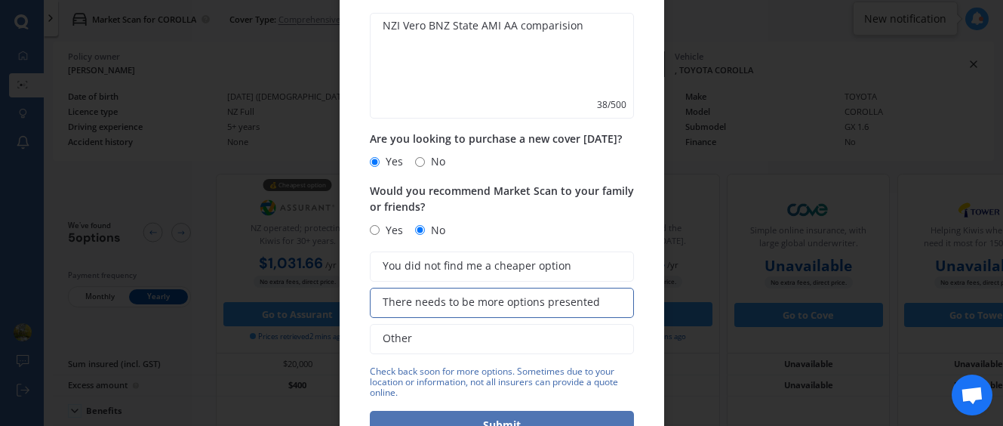
click at [507, 420] on button "Submit" at bounding box center [502, 425] width 264 height 29
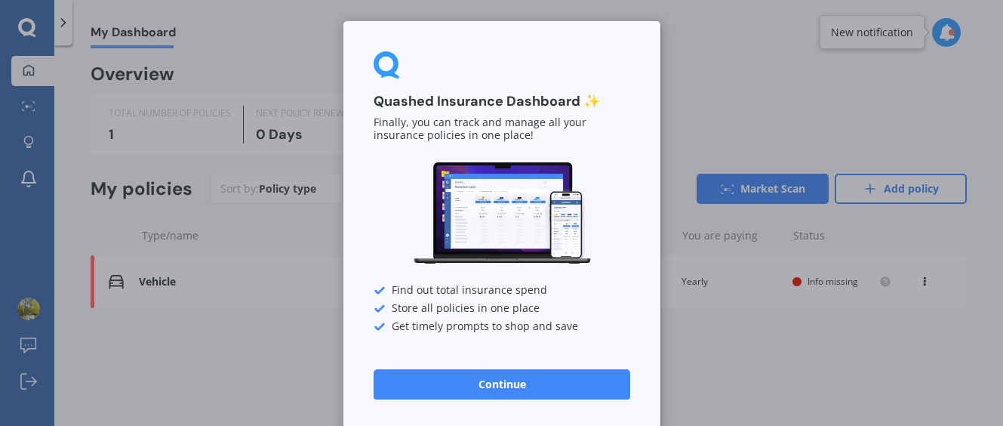
click at [491, 395] on button "Continue" at bounding box center [502, 384] width 257 height 30
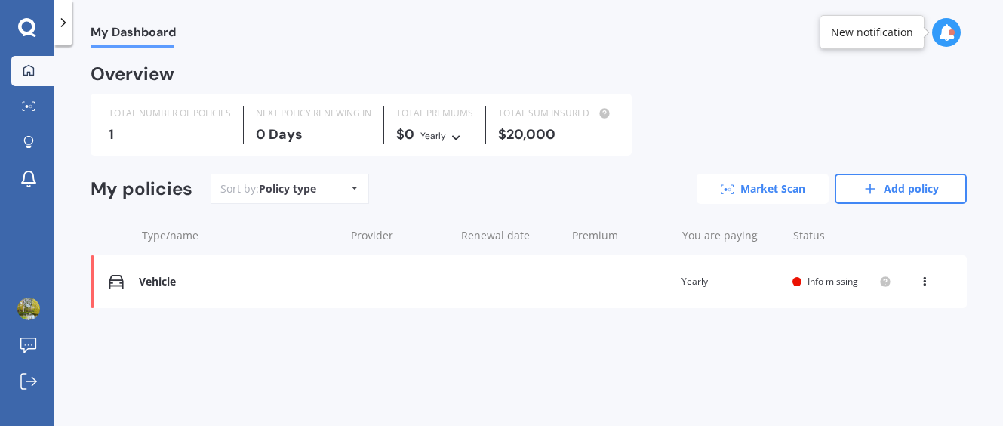
click at [765, 190] on link "Market Scan" at bounding box center [763, 189] width 132 height 30
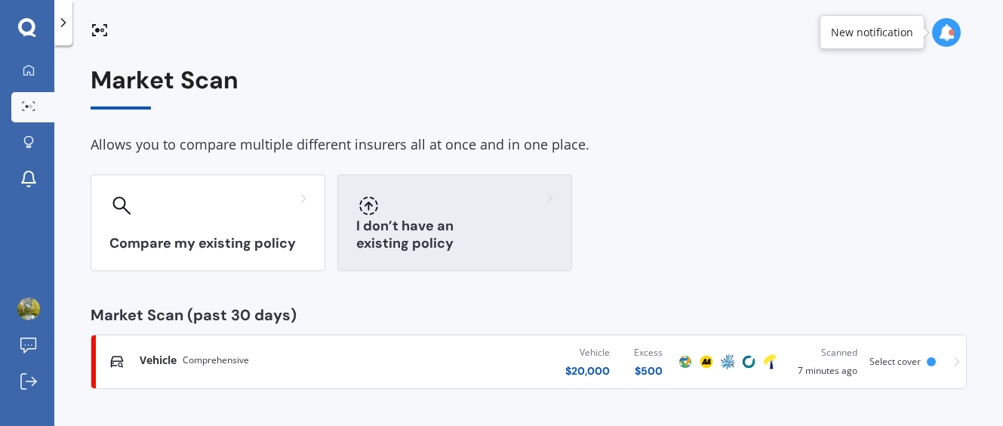
click at [430, 232] on div "I don’t have an existing policy" at bounding box center [454, 222] width 235 height 97
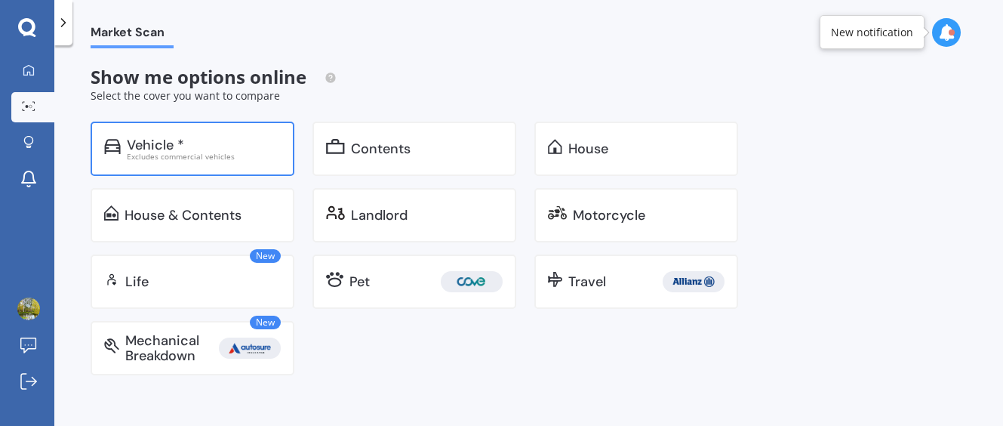
click at [223, 145] on div "Vehicle *" at bounding box center [204, 144] width 154 height 15
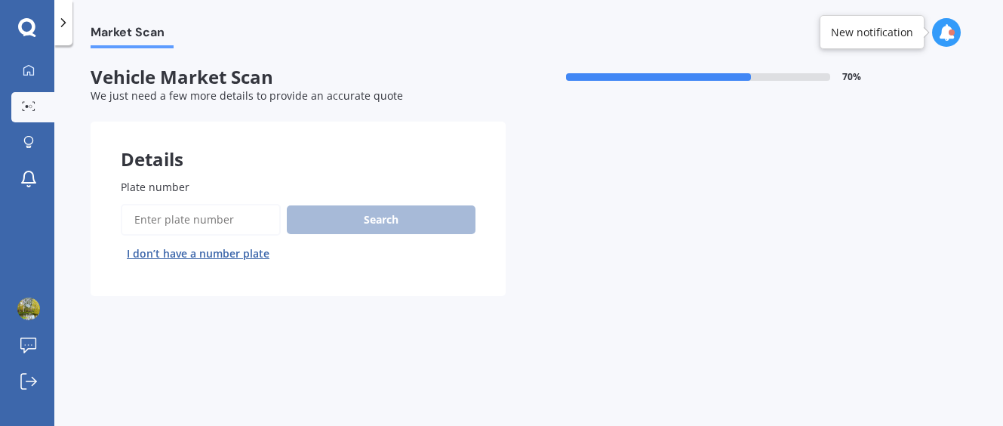
click at [196, 254] on button "I don’t have a number plate" at bounding box center [198, 254] width 155 height 24
select select "29"
select select "10"
select select "1994"
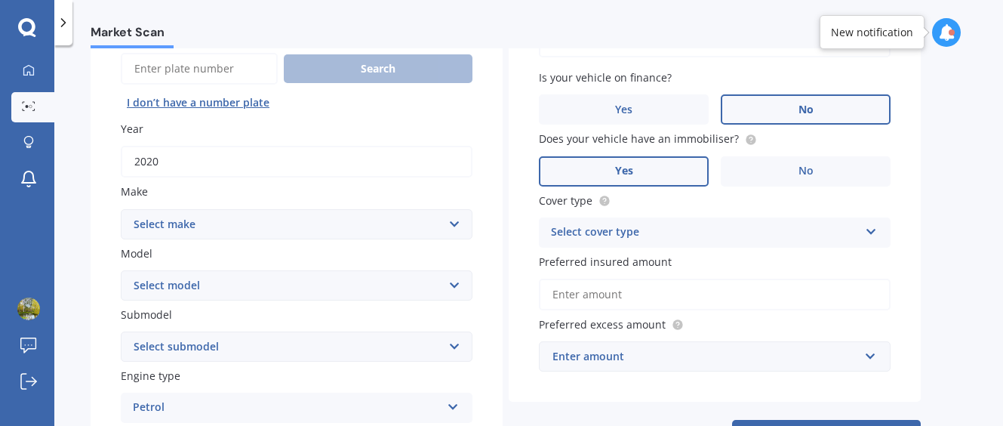
scroll to position [226, 0]
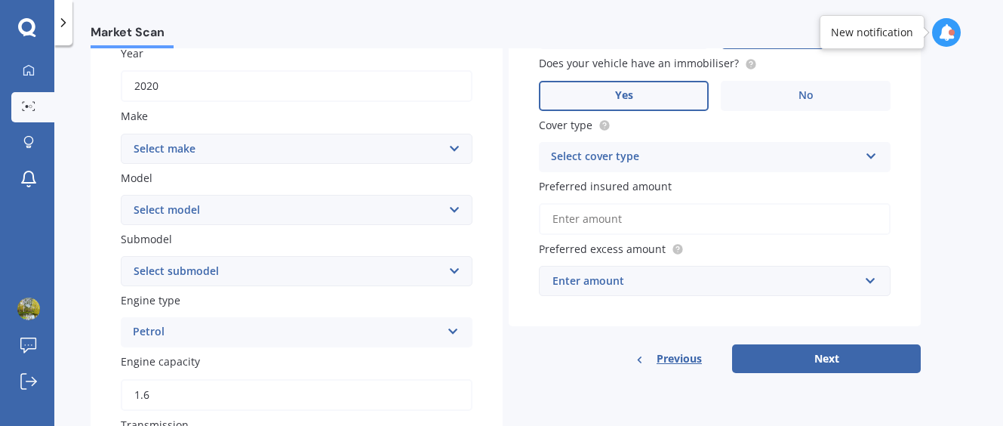
click at [192, 141] on select "Select make AC ALFA ROMEO ASTON [PERSON_NAME] AUDI AUSTIN BEDFORD Bentley BMW B…" at bounding box center [297, 149] width 352 height 30
select select "TOYOTA"
click at [121, 134] on select "Select make AC ALFA ROMEO ASTON [PERSON_NAME] AUDI AUSTIN BEDFORD Bentley BMW B…" at bounding box center [297, 149] width 352 height 30
click at [189, 211] on select "Select model 4 Runner 86 [PERSON_NAME] Alphard Altezza Aqua Aristo Aurion Auris…" at bounding box center [297, 210] width 352 height 30
select select "AURIS"
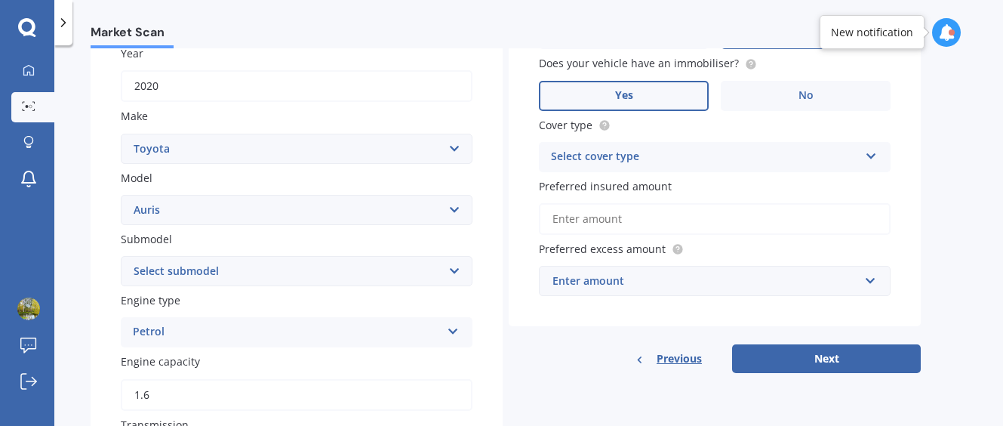
click at [121, 195] on select "Select model 4 Runner 86 [PERSON_NAME] Alphard Altezza Aqua Aristo Aurion Auris…" at bounding box center [297, 210] width 352 height 30
click at [195, 273] on select "Select submodel (All)" at bounding box center [297, 271] width 352 height 30
select select "(ALL)"
click at [121, 256] on select "Select submodel (All)" at bounding box center [297, 271] width 352 height 30
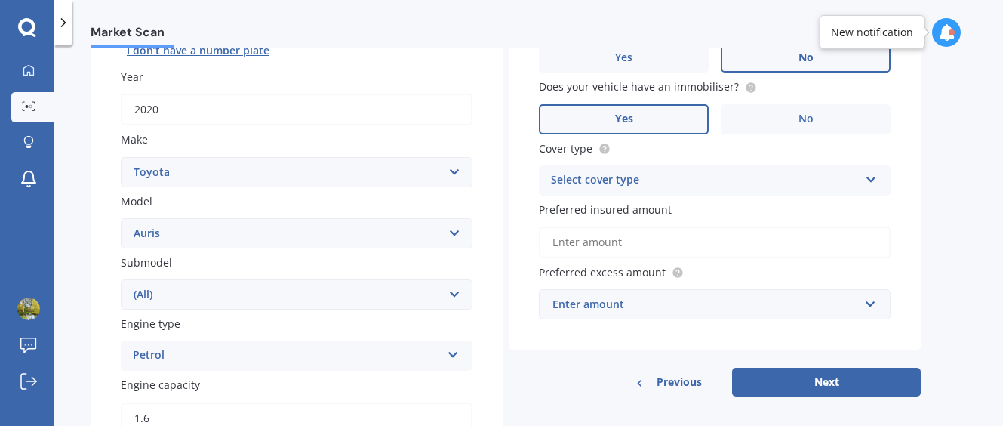
scroll to position [151, 0]
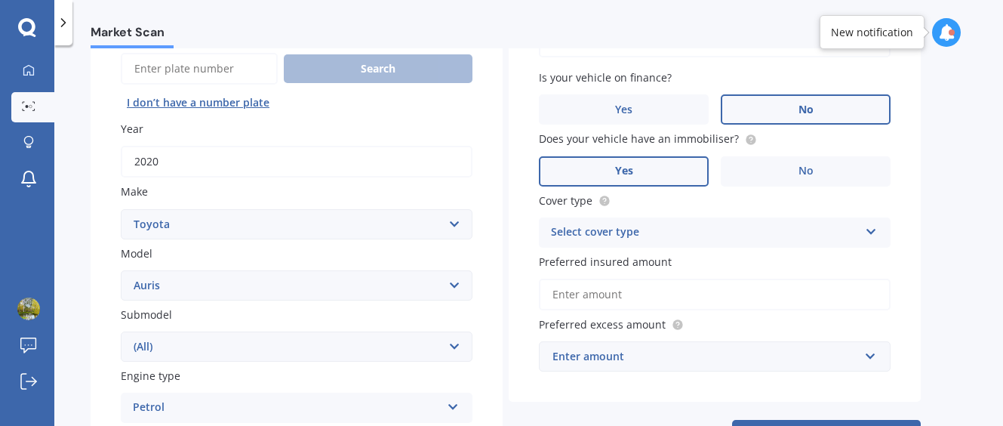
click at [623, 227] on div "Select cover type" at bounding box center [705, 232] width 308 height 18
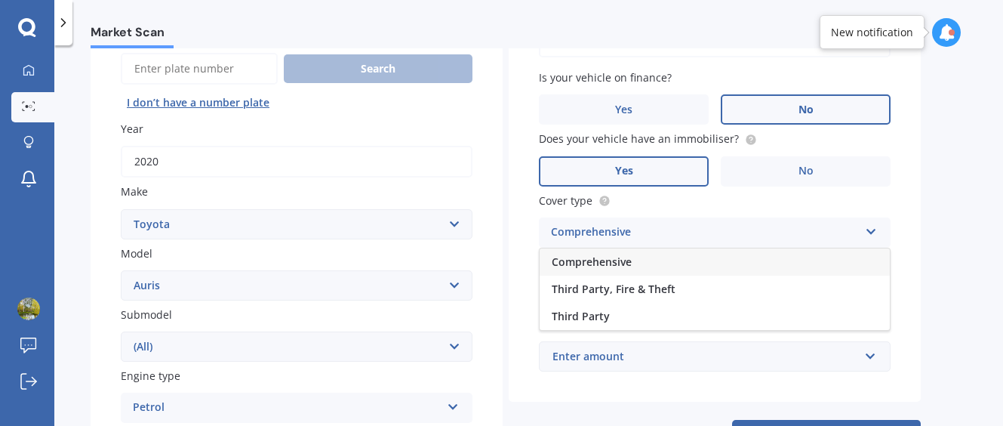
click at [604, 261] on span "Comprehensive" at bounding box center [592, 261] width 80 height 14
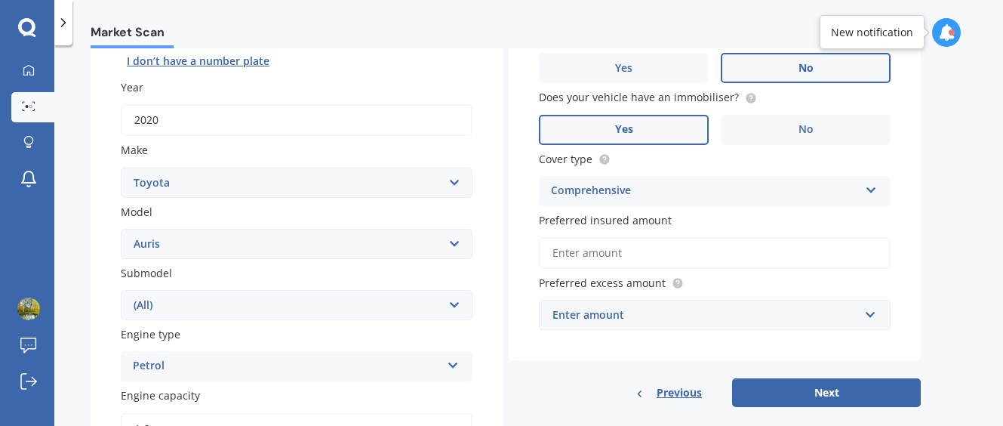
scroll to position [302, 0]
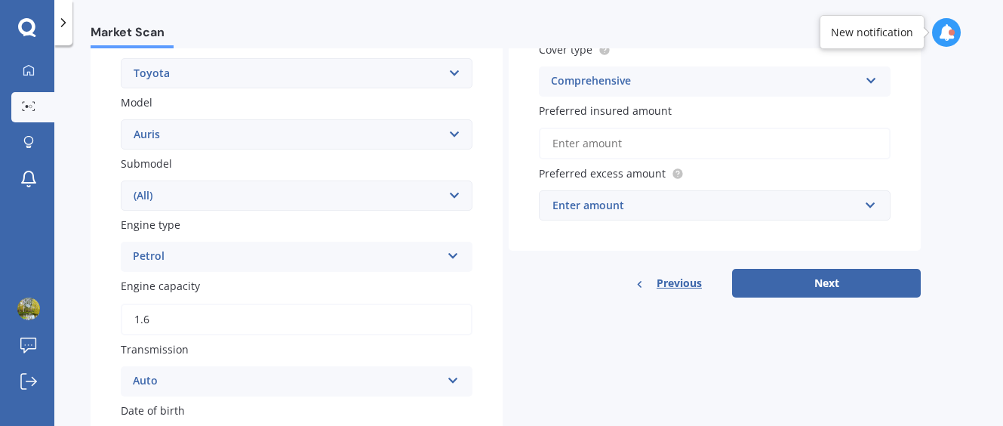
drag, startPoint x: 574, startPoint y: 145, endPoint x: 598, endPoint y: 147, distance: 24.3
click at [574, 145] on input "Preferred insured amount" at bounding box center [715, 144] width 352 height 32
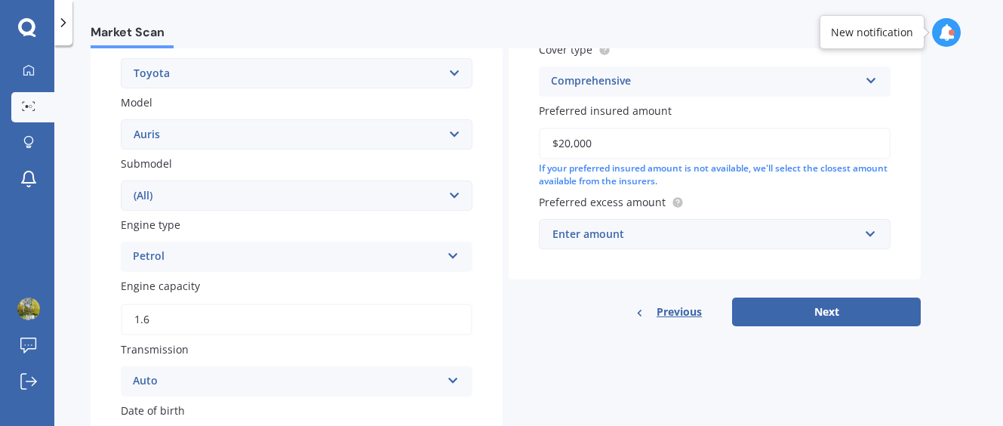
type input "$20,000"
click at [595, 241] on div "Enter amount" at bounding box center [706, 234] width 306 height 17
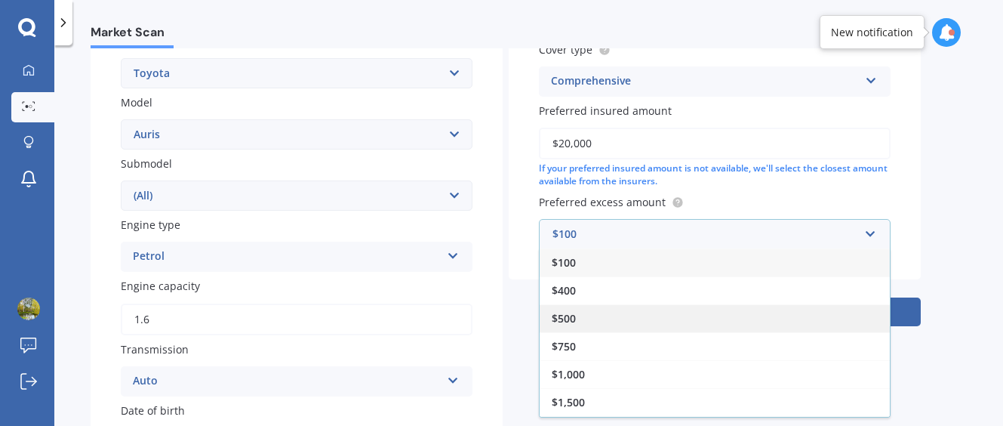
click at [562, 314] on span "$500" at bounding box center [564, 318] width 24 height 14
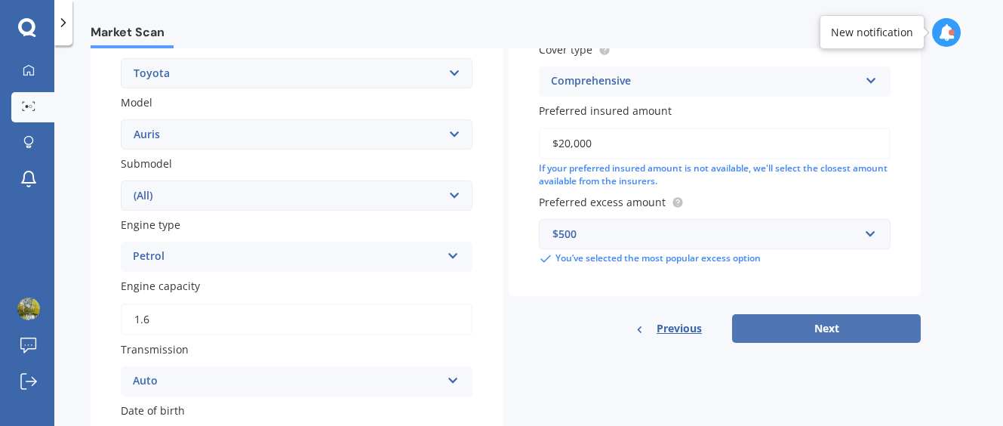
click at [829, 334] on button "Next" at bounding box center [826, 328] width 189 height 29
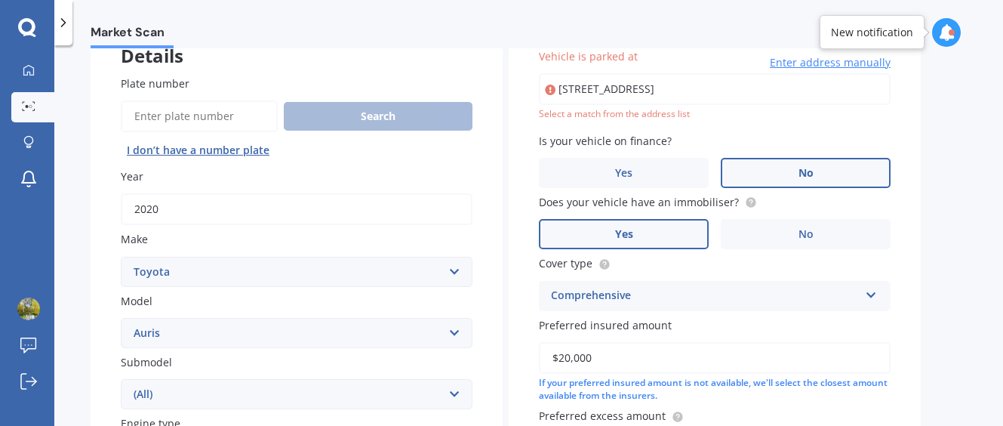
scroll to position [0, 0]
type input "[STREET_ADDRESS]"
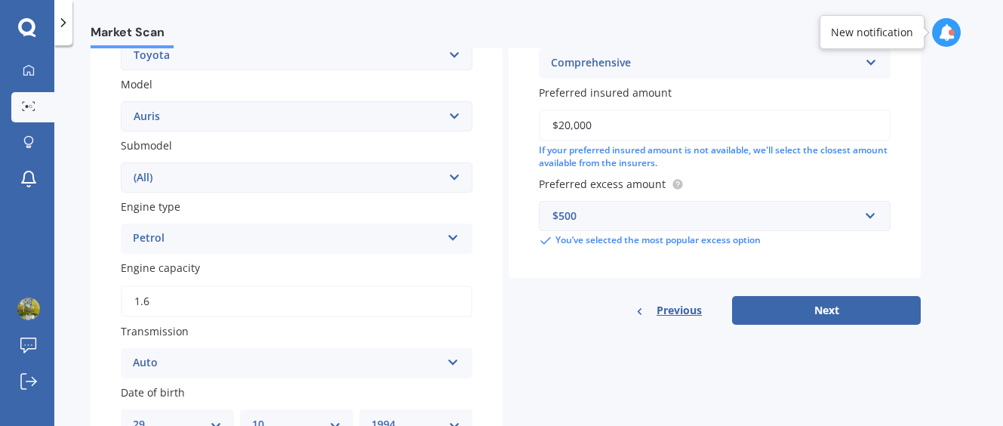
scroll to position [405, 0]
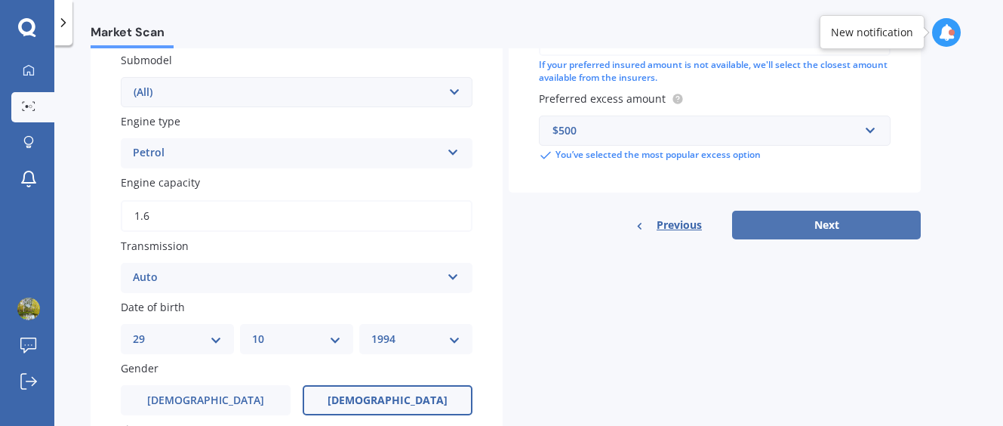
click at [811, 227] on button "Next" at bounding box center [826, 225] width 189 height 29
select select "29"
select select "10"
select select "1994"
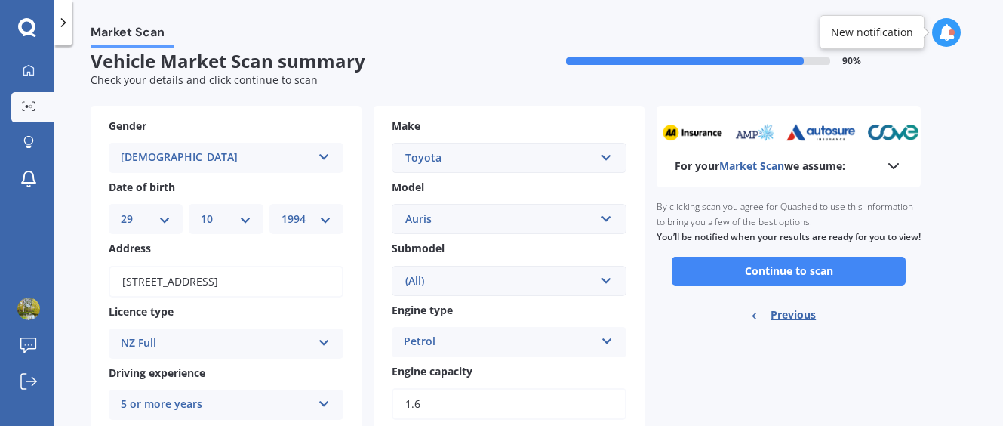
scroll to position [0, 0]
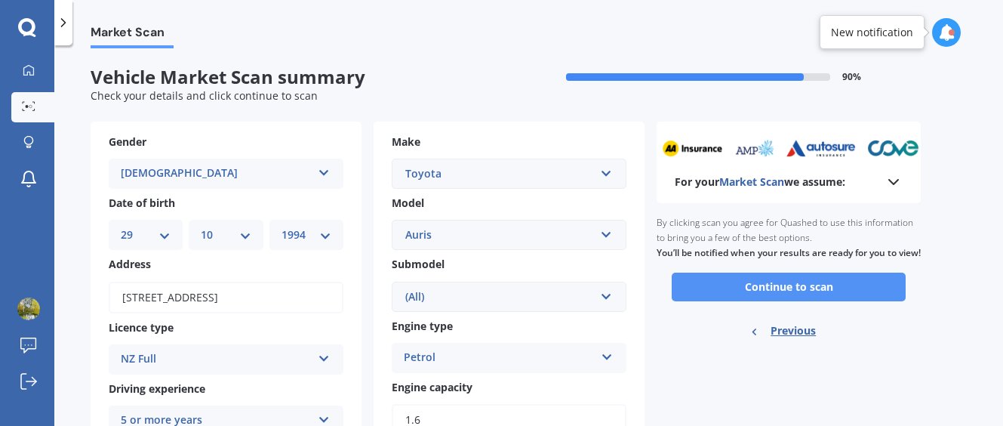
click at [765, 299] on button "Continue to scan" at bounding box center [789, 287] width 234 height 29
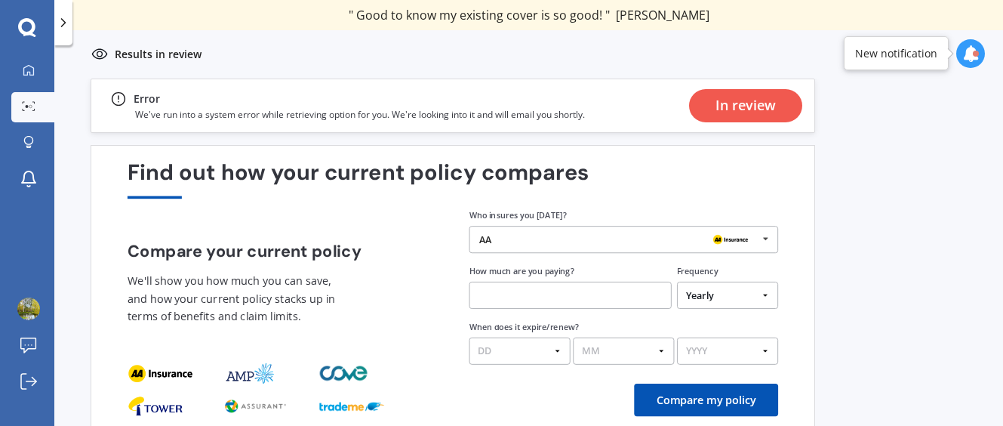
scroll to position [20, 0]
